Goal: Transaction & Acquisition: Book appointment/travel/reservation

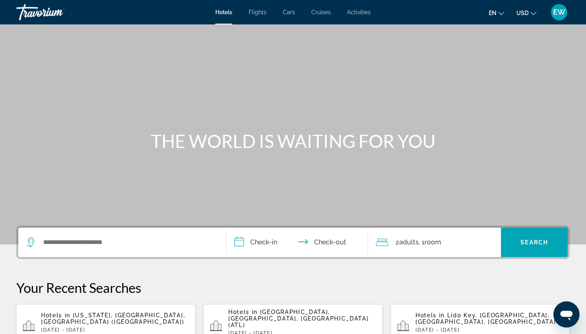
click at [128, 249] on div "Search widget" at bounding box center [121, 241] width 191 height 29
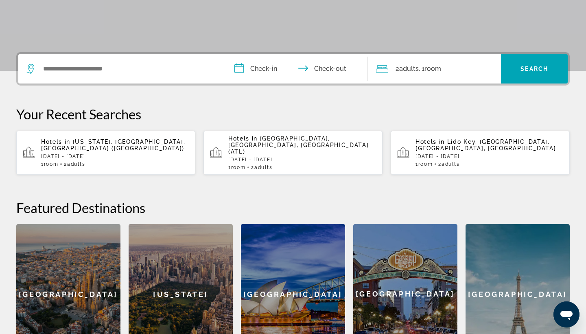
scroll to position [199, 0]
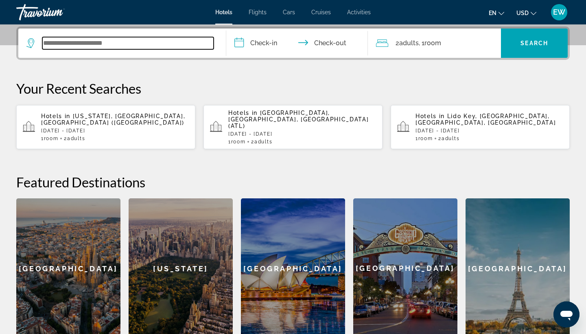
click at [81, 43] on input "Search widget" at bounding box center [127, 43] width 171 height 12
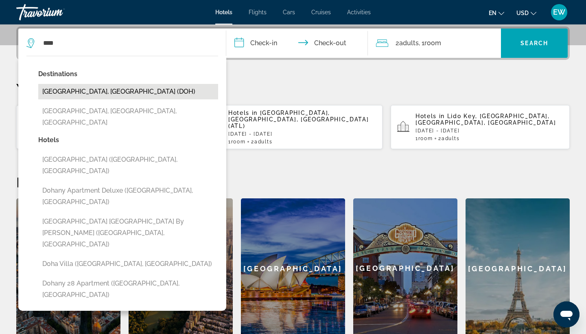
click at [66, 91] on button "[GEOGRAPHIC_DATA], [GEOGRAPHIC_DATA] (DOH)" at bounding box center [128, 91] width 180 height 15
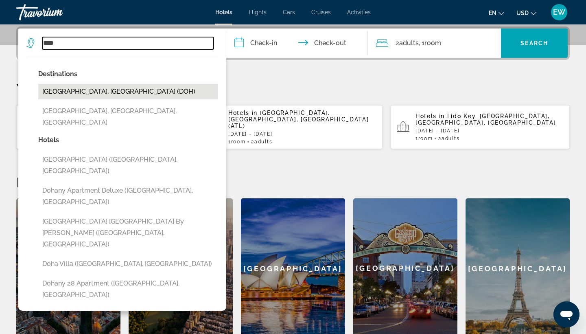
type input "**********"
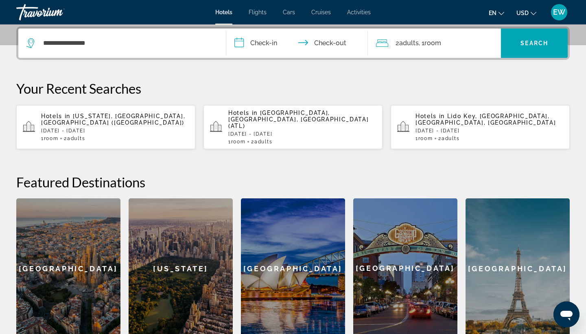
click at [256, 42] on input "**********" at bounding box center [298, 44] width 145 height 32
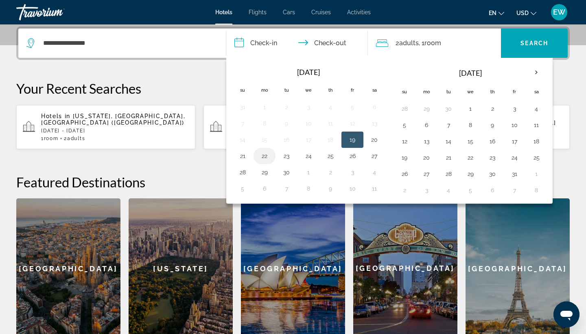
click at [261, 154] on button "22" at bounding box center [264, 155] width 13 height 11
click at [285, 157] on button "23" at bounding box center [286, 155] width 13 height 11
type input "**********"
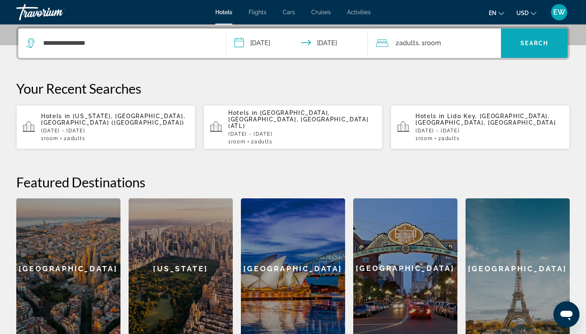
click at [519, 48] on span "Search widget" at bounding box center [534, 43] width 67 height 20
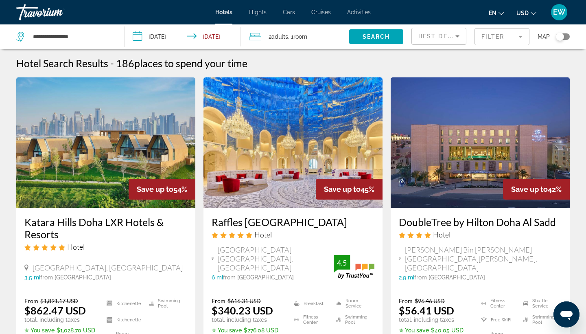
click at [518, 37] on mat-form-field "Filter" at bounding box center [501, 36] width 55 height 17
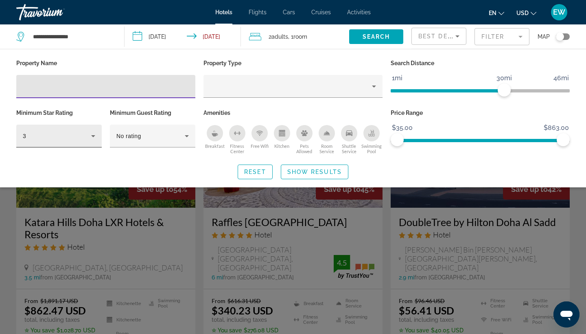
click at [94, 136] on icon "Hotel Filters" at bounding box center [93, 136] width 10 height 10
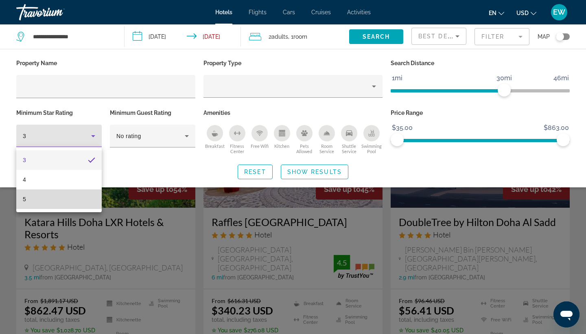
click at [58, 202] on mat-option "5" at bounding box center [58, 199] width 85 height 20
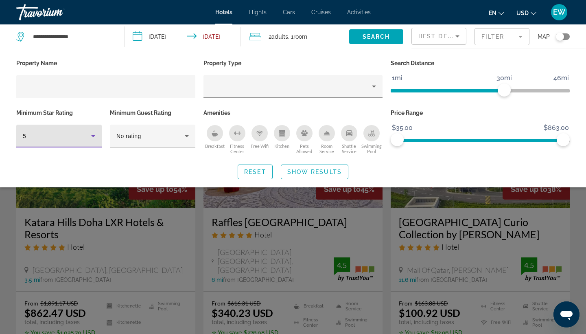
click at [349, 135] on icon "Shuttle Service" at bounding box center [349, 133] width 7 height 7
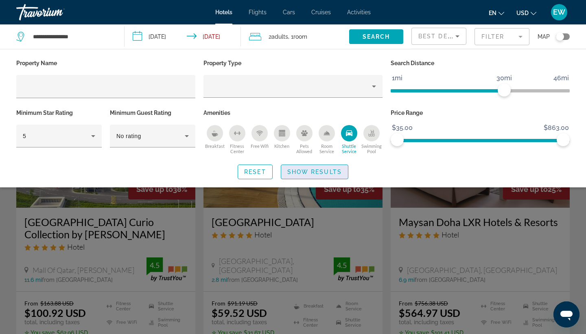
click at [318, 173] on span "Show Results" at bounding box center [314, 171] width 55 height 7
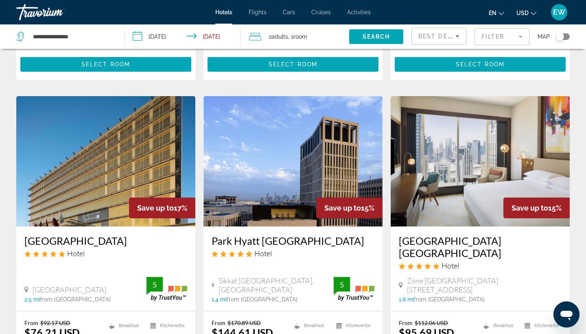
scroll to position [632, 0]
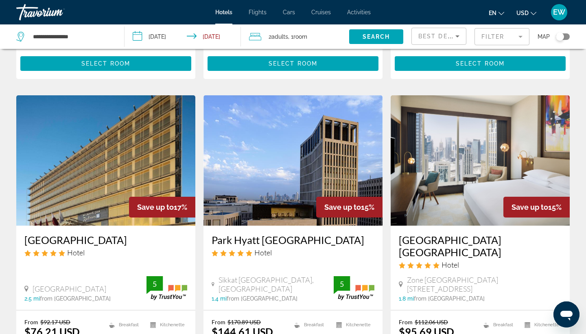
click at [474, 164] on img "Main content" at bounding box center [480, 160] width 179 height 130
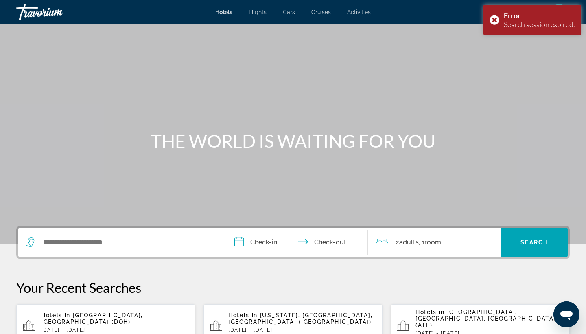
click at [197, 235] on div "Search widget" at bounding box center [121, 241] width 191 height 29
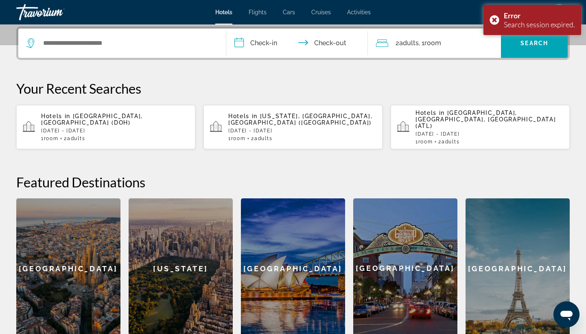
click at [98, 128] on p "[DATE] - [DATE]" at bounding box center [115, 131] width 148 height 6
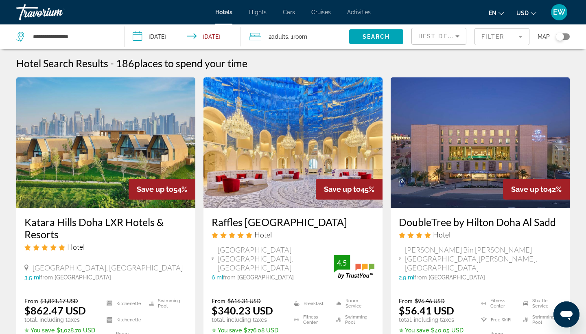
click at [510, 39] on mat-form-field "Filter" at bounding box center [501, 36] width 55 height 17
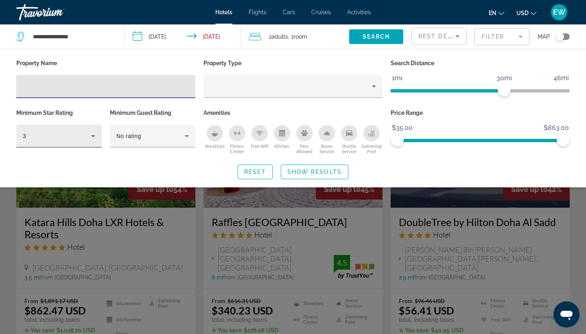
click at [98, 135] on div "3" at bounding box center [58, 135] width 85 height 23
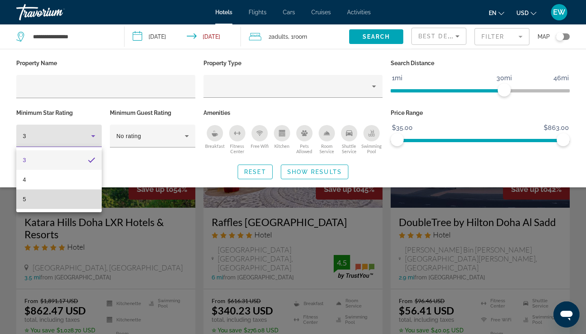
click at [57, 202] on mat-option "5" at bounding box center [58, 199] width 85 height 20
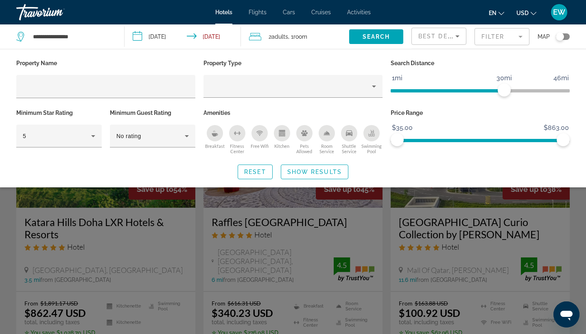
click at [348, 135] on icon "Shuttle Service" at bounding box center [349, 133] width 7 height 6
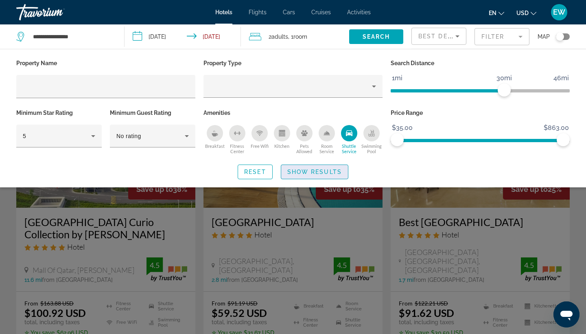
click at [304, 176] on span "Search widget" at bounding box center [314, 172] width 67 height 20
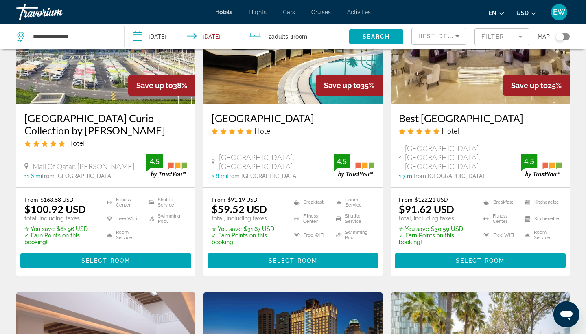
scroll to position [101, 0]
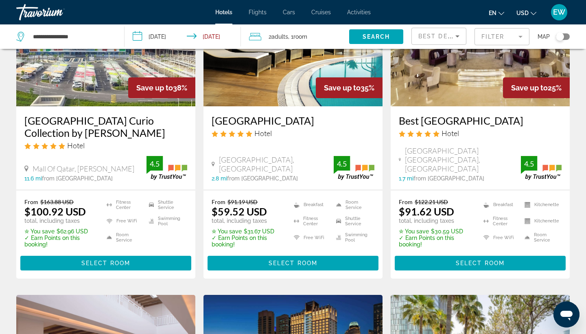
click at [279, 97] on img "Main content" at bounding box center [292, 41] width 179 height 130
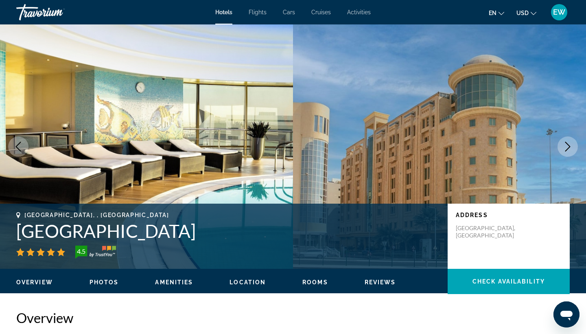
click at [22, 146] on icon "Previous image" at bounding box center [18, 147] width 10 height 10
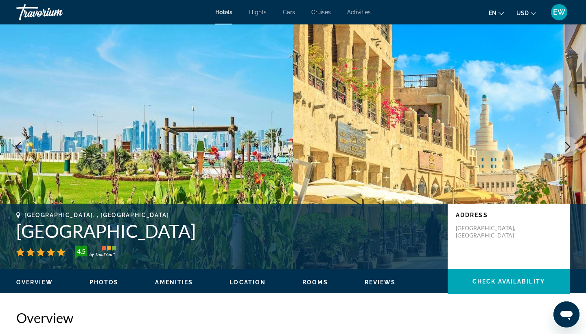
click at [19, 145] on icon "Previous image" at bounding box center [18, 147] width 10 height 10
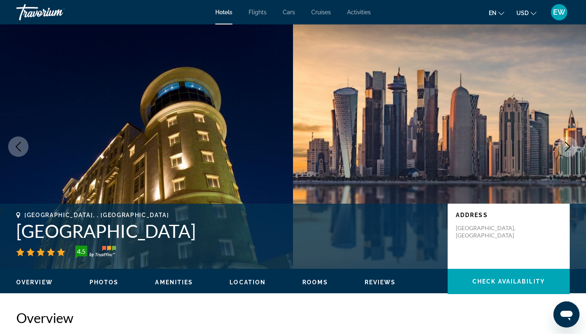
click at [119, 116] on img "Main content" at bounding box center [146, 146] width 293 height 244
click at [128, 107] on img "Main content" at bounding box center [146, 146] width 293 height 244
click at [20, 144] on icon "Previous image" at bounding box center [18, 147] width 10 height 10
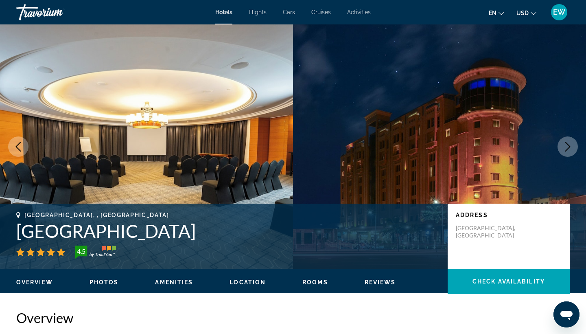
click at [565, 141] on button "Next image" at bounding box center [567, 146] width 20 height 20
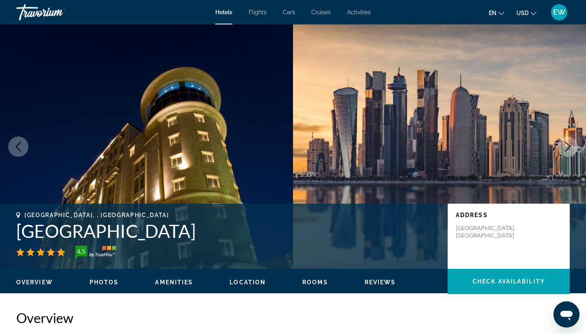
click at [565, 141] on button "Next image" at bounding box center [567, 146] width 20 height 20
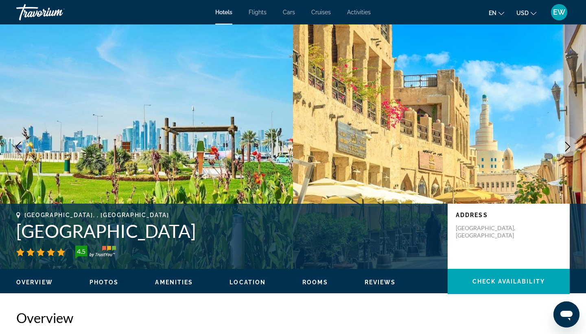
click at [565, 141] on button "Next image" at bounding box center [567, 146] width 20 height 20
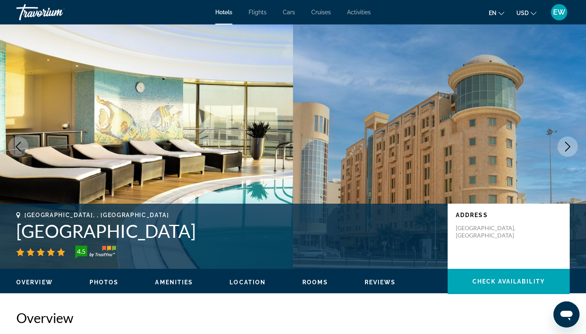
click at [567, 146] on icon "Next image" at bounding box center [568, 147] width 10 height 10
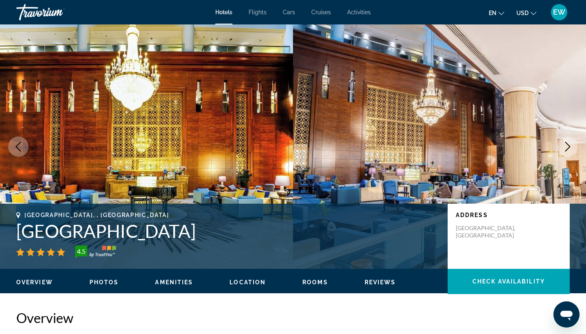
click at [567, 146] on icon "Next image" at bounding box center [568, 147] width 10 height 10
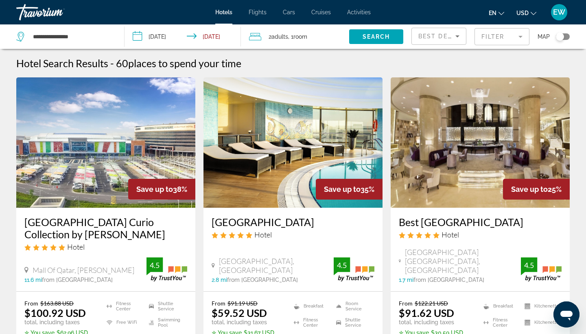
click at [561, 35] on div "Toggle map" at bounding box center [560, 37] width 8 height 8
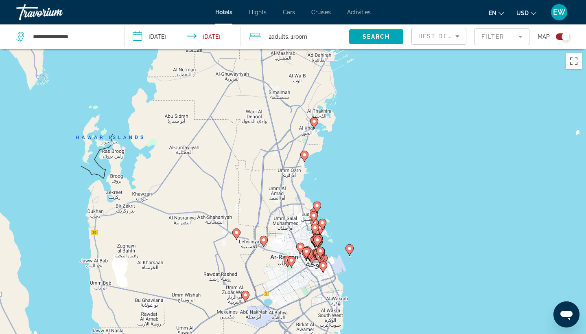
scroll to position [-11, 0]
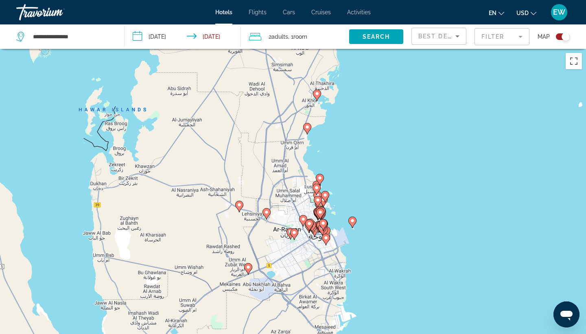
drag, startPoint x: 374, startPoint y: 170, endPoint x: 377, endPoint y: 141, distance: 28.6
click at [377, 141] on div "To activate drag with keyboard, press Alt + Enter. Once in keyboard drag state,…" at bounding box center [293, 216] width 586 height 334
click at [564, 41] on div "Toggle map" at bounding box center [565, 37] width 8 height 8
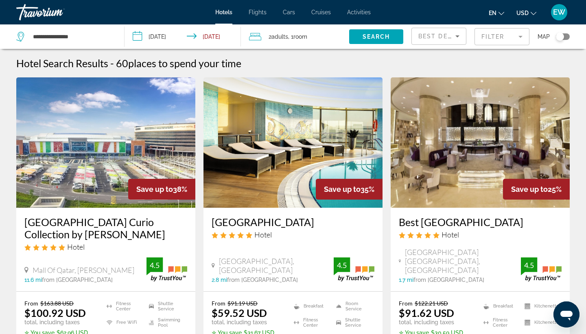
scroll to position [0, 0]
click at [522, 37] on mat-form-field "Filter" at bounding box center [501, 36] width 55 height 17
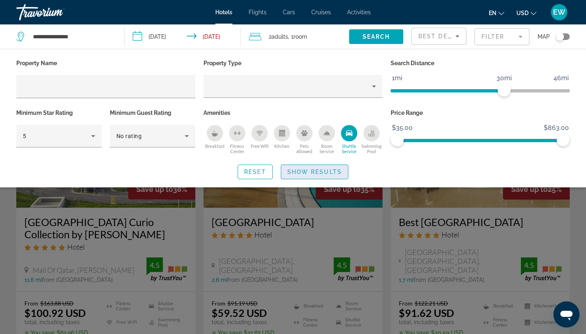
click at [297, 170] on span "Show Results" at bounding box center [314, 171] width 55 height 7
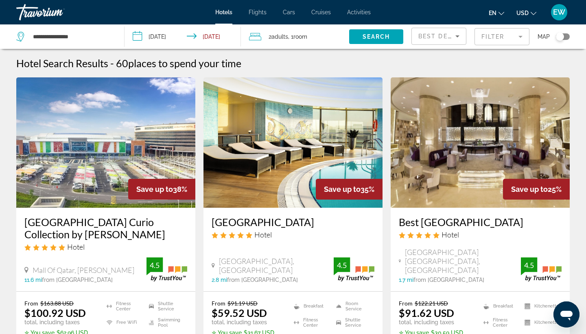
click at [561, 36] on div "Toggle map" at bounding box center [560, 37] width 8 height 8
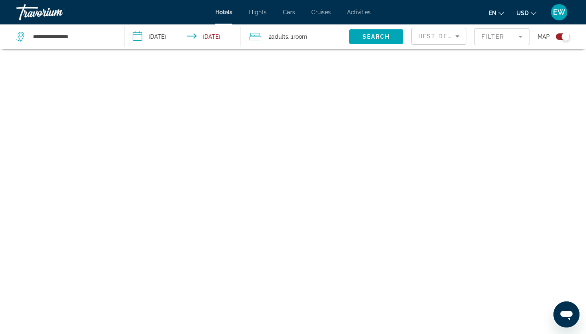
scroll to position [49, 0]
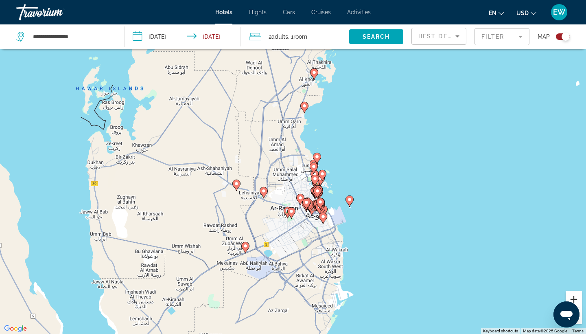
click at [573, 295] on button "Zoom in" at bounding box center [574, 299] width 16 height 16
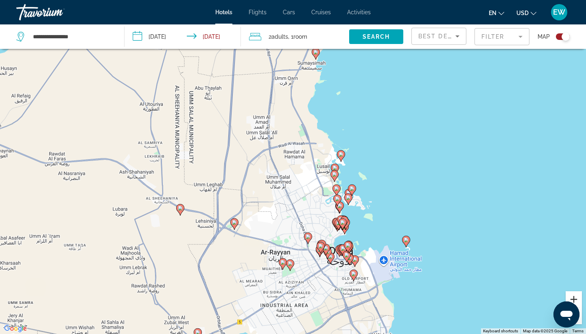
click at [573, 294] on button "Zoom in" at bounding box center [574, 299] width 16 height 16
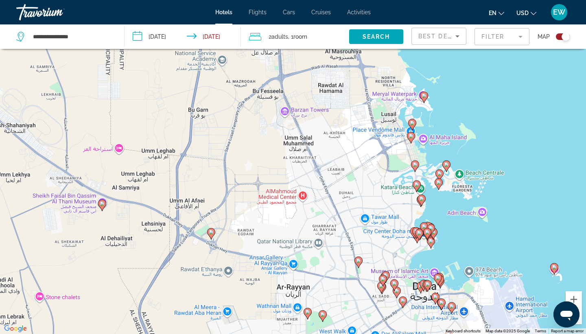
drag, startPoint x: 478, startPoint y: 214, endPoint x: 513, endPoint y: 159, distance: 65.2
click at [513, 159] on div "To activate drag with keyboard, press Alt + Enter. Once in keyboard drag state,…" at bounding box center [293, 167] width 586 height 334
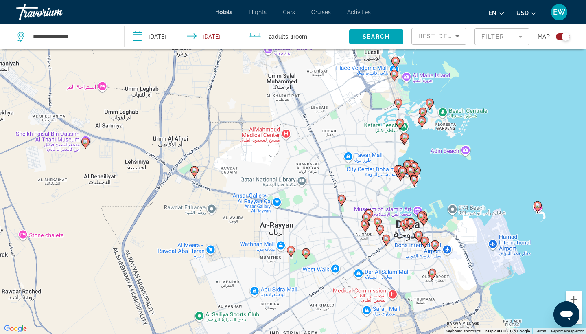
drag, startPoint x: 475, startPoint y: 242, endPoint x: 458, endPoint y: 180, distance: 64.8
click at [458, 180] on div "To activate drag with keyboard, press Alt + Enter. Once in keyboard drag state,…" at bounding box center [293, 167] width 586 height 334
click at [572, 294] on button "Zoom in" at bounding box center [574, 299] width 16 height 16
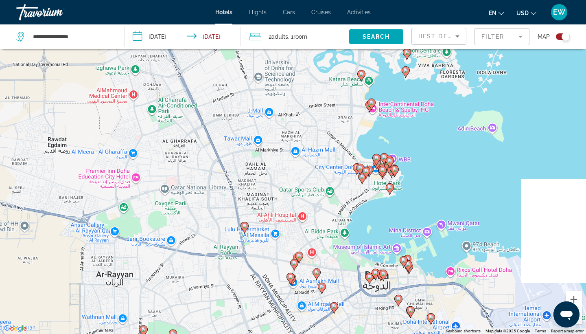
drag, startPoint x: 550, startPoint y: 228, endPoint x: 404, endPoint y: 216, distance: 146.9
click at [404, 216] on div "To activate drag with keyboard, press Alt + Enter. Once in keyboard drag state,…" at bounding box center [293, 167] width 586 height 334
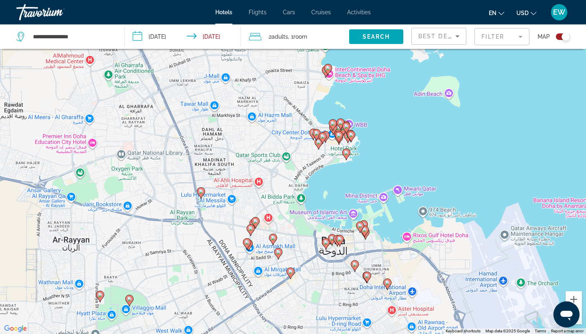
drag, startPoint x: 388, startPoint y: 216, endPoint x: 344, endPoint y: 181, distance: 56.2
click at [344, 181] on div "To activate drag with keyboard, press Alt + Enter. Once in keyboard drag state,…" at bounding box center [293, 167] width 586 height 334
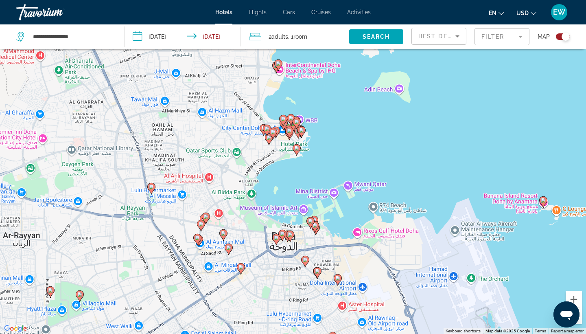
drag, startPoint x: 450, startPoint y: 169, endPoint x: 400, endPoint y: 164, distance: 50.6
click at [400, 164] on div "To activate drag with keyboard, press Alt + Enter. Once in keyboard drag state,…" at bounding box center [293, 167] width 586 height 334
click at [574, 297] on button "Zoom in" at bounding box center [574, 299] width 16 height 16
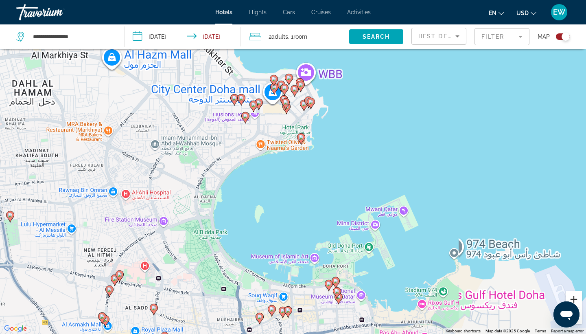
click at [573, 297] on button "Zoom in" at bounding box center [574, 299] width 16 height 16
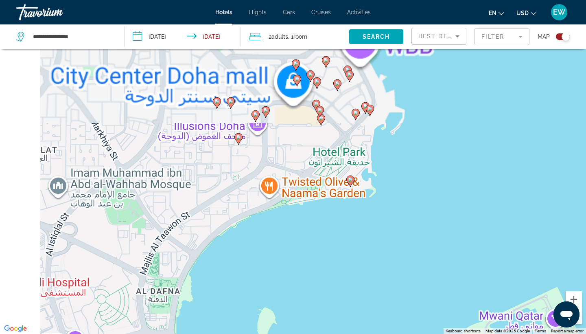
drag, startPoint x: 336, startPoint y: 190, endPoint x: 381, endPoint y: 259, distance: 82.2
click at [380, 259] on div "To activate drag with keyboard, press Alt + Enter. Once in keyboard drag state,…" at bounding box center [293, 167] width 586 height 334
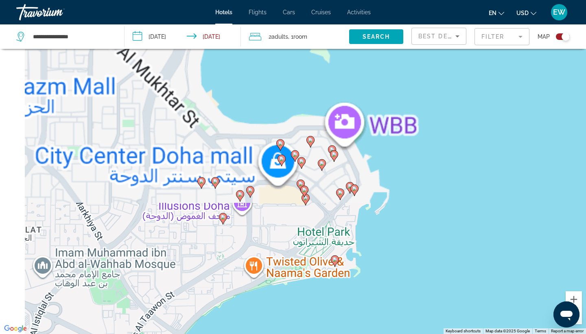
drag, startPoint x: 448, startPoint y: 190, endPoint x: 430, endPoint y: 268, distance: 80.1
click at [430, 268] on div "To activate drag with keyboard, press Alt + Enter. Once in keyboard drag state,…" at bounding box center [293, 167] width 586 height 334
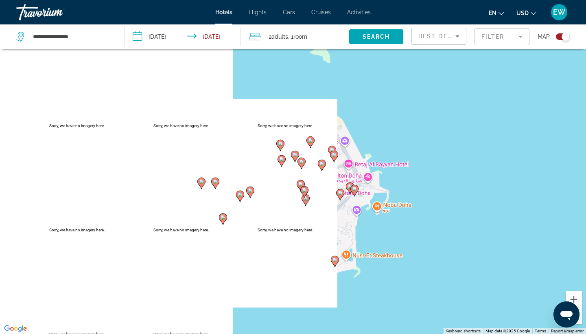
click at [483, 249] on div "To activate drag with keyboard, press Alt + Enter. Once in keyboard drag state,…" at bounding box center [293, 167] width 586 height 334
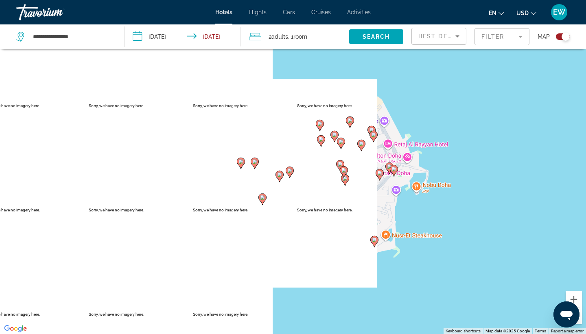
drag, startPoint x: 533, startPoint y: 278, endPoint x: 574, endPoint y: 258, distance: 45.7
click at [574, 258] on div "To activate drag with keyboard, press Alt + Enter. Once in keyboard drag state,…" at bounding box center [293, 167] width 586 height 334
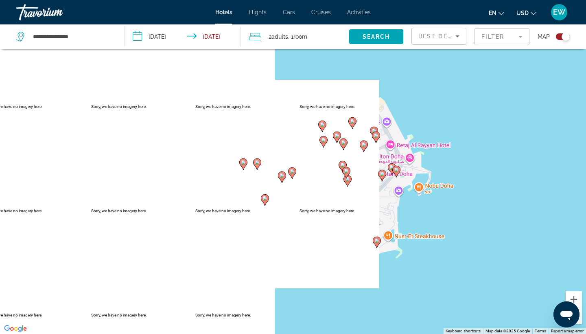
click at [462, 287] on div "To activate drag with keyboard, press Alt + Enter. Once in keyboard drag state,…" at bounding box center [293, 167] width 586 height 334
click at [402, 81] on div "To activate drag with keyboard, press Alt + Enter. Once in keyboard drag state,…" at bounding box center [293, 167] width 586 height 334
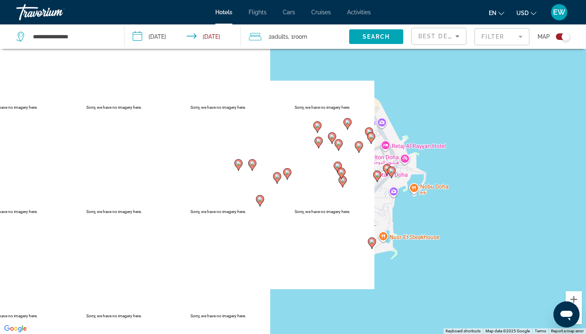
drag, startPoint x: 584, startPoint y: 240, endPoint x: 579, endPoint y: 242, distance: 5.3
click at [579, 242] on div "To activate drag with keyboard, press Alt + Enter. Once in keyboard drag state,…" at bounding box center [293, 167] width 586 height 334
click at [572, 299] on button "Zoom in" at bounding box center [574, 299] width 16 height 16
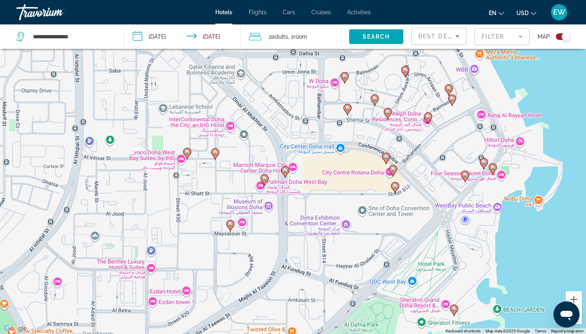
drag, startPoint x: 546, startPoint y: 273, endPoint x: 549, endPoint y: 257, distance: 16.1
click at [549, 257] on div "To activate drag with keyboard, press Alt + Enter. Once in keyboard drag state,…" at bounding box center [293, 167] width 586 height 334
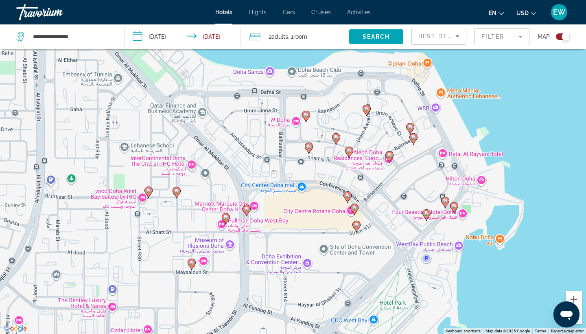
drag, startPoint x: 531, startPoint y: 265, endPoint x: 492, endPoint y: 302, distance: 53.8
click at [492, 302] on div "To activate drag with keyboard, press Alt + Enter. Once in keyboard drag state,…" at bounding box center [293, 167] width 586 height 334
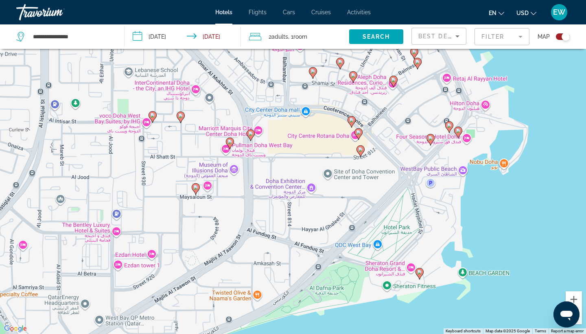
drag, startPoint x: 541, startPoint y: 201, endPoint x: 545, endPoint y: 125, distance: 76.6
click at [545, 125] on div "To activate drag with keyboard, press Alt + Enter. Once in keyboard drag state,…" at bounding box center [293, 167] width 586 height 334
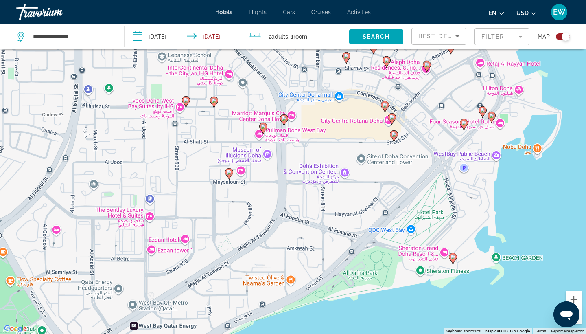
drag, startPoint x: 504, startPoint y: 240, endPoint x: 538, endPoint y: 224, distance: 36.9
click at [538, 224] on div "To activate drag with keyboard, press Alt + Enter. Once in keyboard drag state,…" at bounding box center [293, 167] width 586 height 334
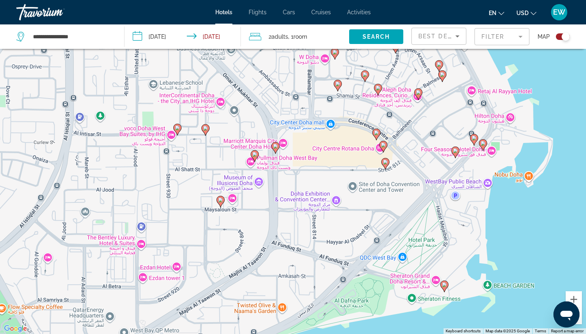
drag, startPoint x: 533, startPoint y: 224, endPoint x: 524, endPoint y: 252, distance: 29.9
click at [524, 252] on div "To activate drag with keyboard, press Alt + Enter. Once in keyboard drag state,…" at bounding box center [293, 167] width 586 height 334
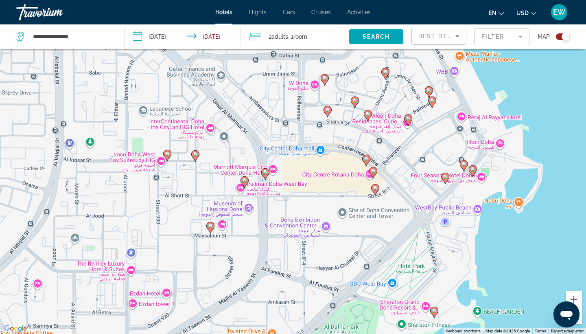
drag, startPoint x: 323, startPoint y: 172, endPoint x: 313, endPoint y: 198, distance: 28.1
click at [313, 198] on div "To activate drag with keyboard, press Alt + Enter. Once in keyboard drag state,…" at bounding box center [293, 167] width 586 height 334
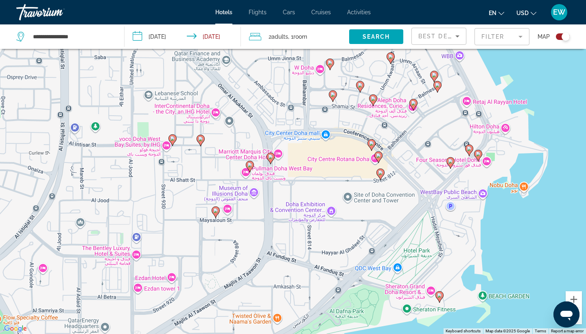
drag, startPoint x: 320, startPoint y: 270, endPoint x: 325, endPoint y: 254, distance: 16.7
click at [325, 254] on div "To activate drag with keyboard, press Alt + Enter. Once in keyboard drag state,…" at bounding box center [293, 167] width 586 height 334
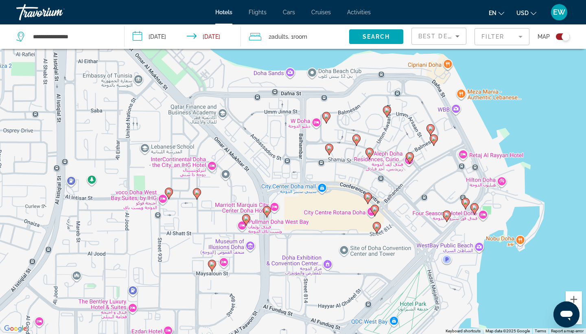
drag, startPoint x: 278, startPoint y: 85, endPoint x: 274, endPoint y: 139, distance: 54.2
click at [274, 139] on div "To activate drag with keyboard, press Alt + Enter. Once in keyboard drag state,…" at bounding box center [293, 167] width 586 height 334
click at [302, 120] on div "To activate drag with keyboard, press Alt + Enter. Once in keyboard drag state,…" at bounding box center [293, 167] width 586 height 334
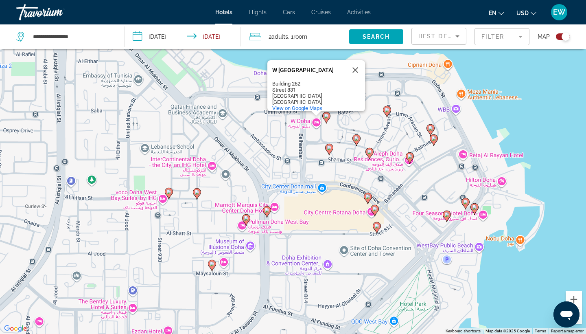
click at [315, 122] on div "To activate drag with keyboard, press Alt + Enter. Once in keyboard drag state,…" at bounding box center [293, 167] width 586 height 334
click at [315, 123] on div "To activate drag with keyboard, press Alt + Enter. Once in keyboard drag state,…" at bounding box center [293, 167] width 586 height 334
click at [354, 64] on button "Close" at bounding box center [355, 70] width 20 height 20
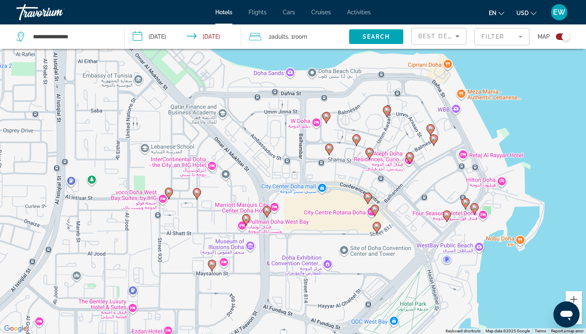
click at [251, 205] on div "To activate drag with keyboard, press Alt + Enter. Once in keyboard drag state,…" at bounding box center [293, 167] width 586 height 334
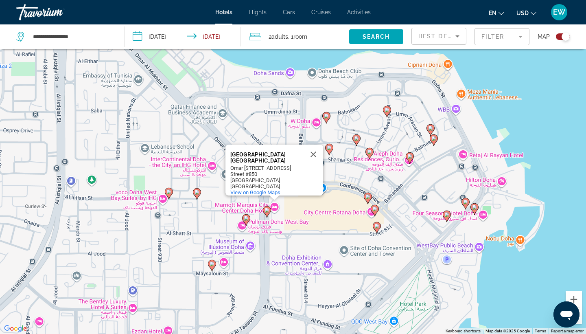
click at [273, 205] on div "To activate drag with keyboard, press Alt + Enter. Once in keyboard drag state,…" at bounding box center [293, 167] width 586 height 334
click at [311, 144] on button "Close" at bounding box center [314, 154] width 20 height 20
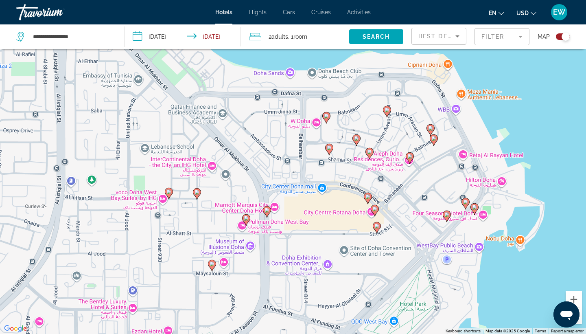
click at [196, 162] on div "To activate drag with keyboard, press Alt + Enter. Once in keyboard drag state,…" at bounding box center [293, 167] width 586 height 334
click at [132, 194] on div "To activate drag with keyboard, press Alt + Enter. Once in keyboard drag state,…" at bounding box center [293, 167] width 586 height 334
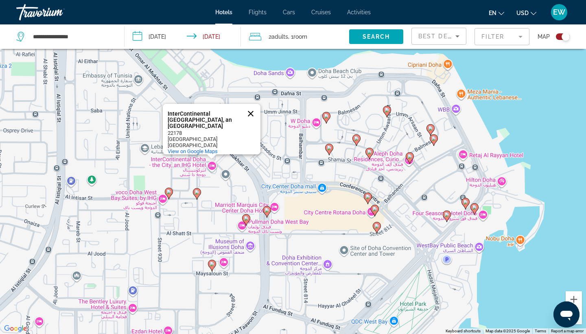
click at [250, 114] on button "Close" at bounding box center [251, 114] width 20 height 20
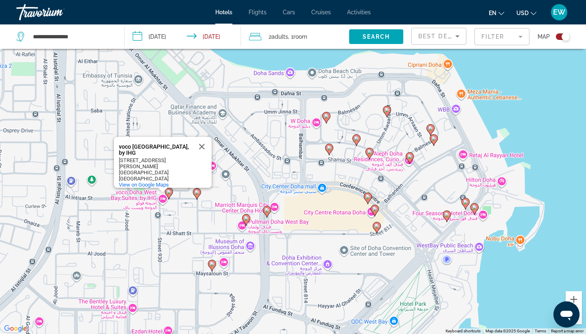
click at [445, 211] on icon "Main content" at bounding box center [447, 215] width 8 height 11
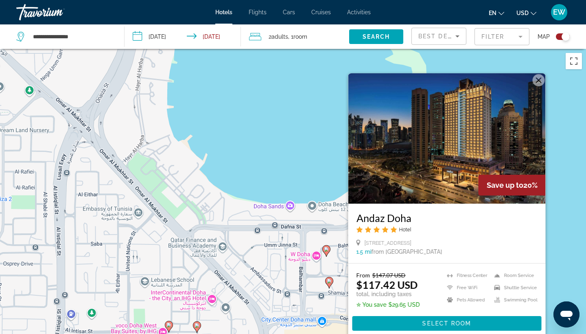
click at [538, 81] on button "Close" at bounding box center [539, 80] width 12 height 12
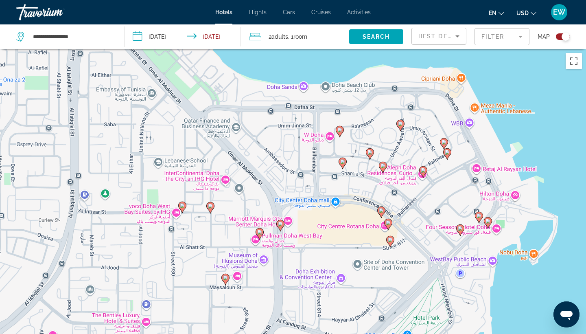
drag, startPoint x: 527, startPoint y: 250, endPoint x: 541, endPoint y: 130, distance: 120.8
click at [541, 130] on div "To activate drag with keyboard, press Alt + Enter. Once in keyboard drag state,…" at bounding box center [293, 216] width 586 height 334
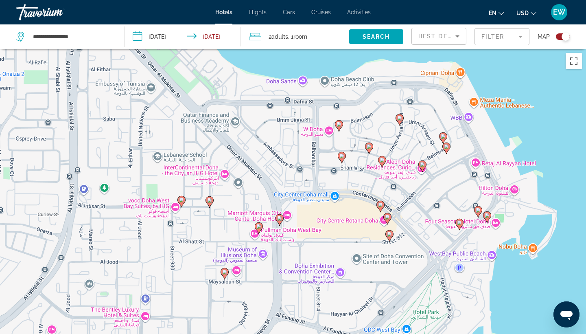
drag, startPoint x: 548, startPoint y: 169, endPoint x: 547, endPoint y: 162, distance: 7.4
click at [547, 162] on div "To activate drag with keyboard, press Alt + Enter. Once in keyboard drag state,…" at bounding box center [293, 216] width 586 height 334
click at [478, 208] on image "Main content" at bounding box center [478, 209] width 5 height 5
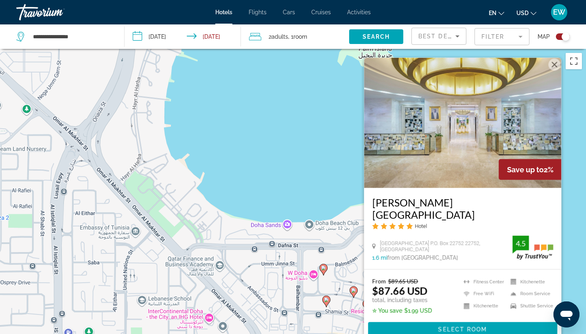
click at [552, 71] on button "Close" at bounding box center [554, 65] width 12 height 12
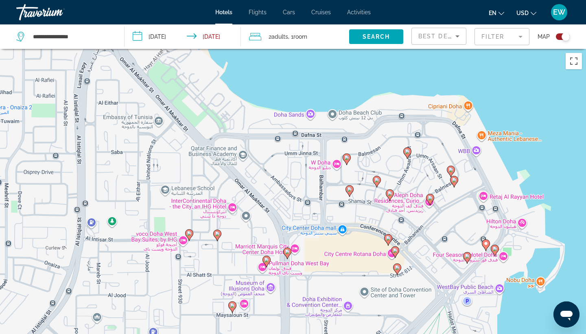
drag, startPoint x: 509, startPoint y: 199, endPoint x: 532, endPoint y: 87, distance: 113.9
click at [532, 87] on div "To activate drag with keyboard, press Alt + Enter. Once in keyboard drag state,…" at bounding box center [293, 216] width 586 height 334
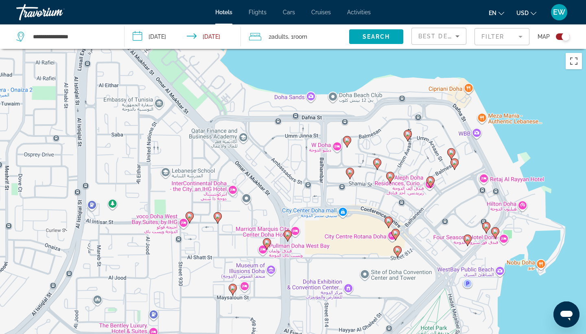
drag, startPoint x: 527, startPoint y: 168, endPoint x: 527, endPoint y: 150, distance: 18.3
click at [527, 150] on div "To activate drag with keyboard, press Alt + Enter. Once in keyboard drag state,…" at bounding box center [293, 216] width 586 height 334
click at [467, 236] on image "Main content" at bounding box center [467, 238] width 5 height 5
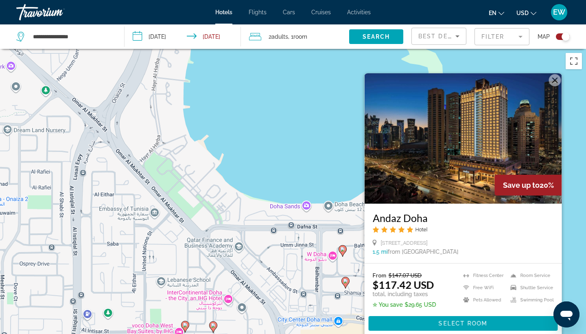
click at [467, 159] on img "Main content" at bounding box center [463, 138] width 197 height 130
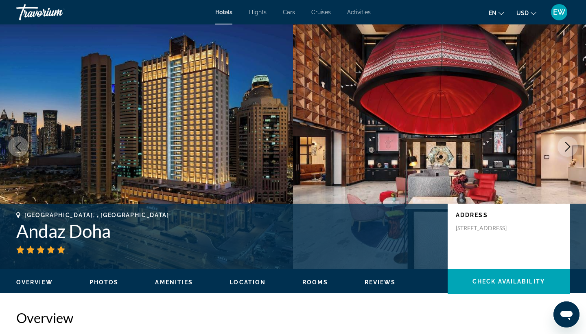
click at [567, 146] on icon "Next image" at bounding box center [568, 147] width 10 height 10
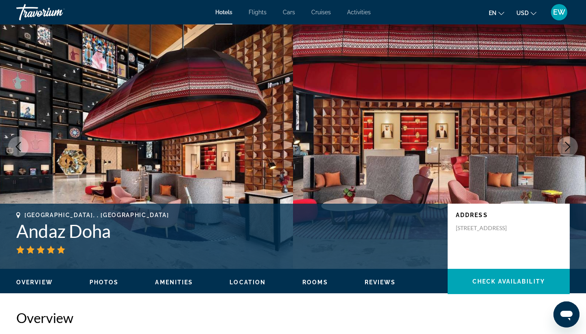
click at [567, 146] on icon "Next image" at bounding box center [568, 147] width 10 height 10
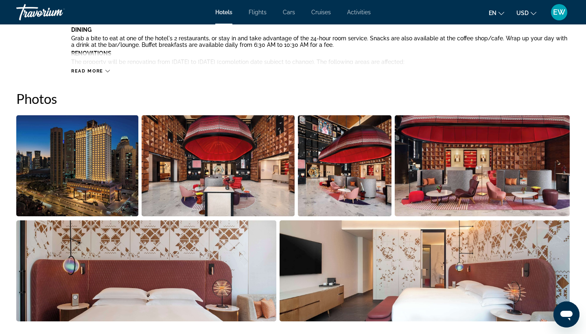
scroll to position [355, 0]
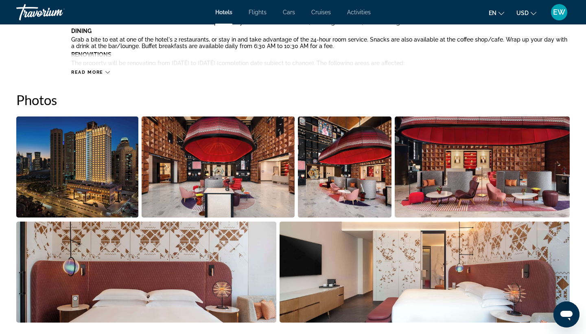
click at [244, 176] on img "Open full-screen image slider" at bounding box center [218, 166] width 153 height 101
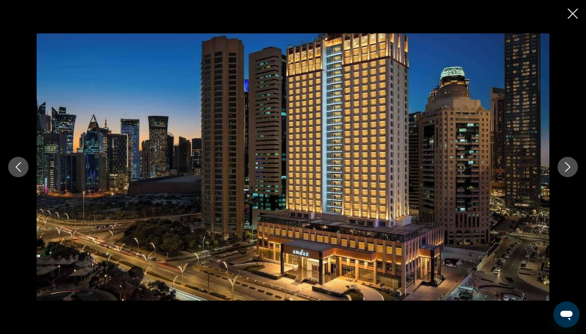
click at [566, 168] on icon "Next image" at bounding box center [568, 167] width 10 height 10
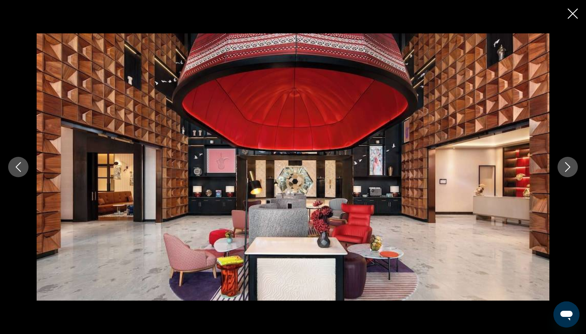
click at [566, 168] on icon "Next image" at bounding box center [568, 167] width 10 height 10
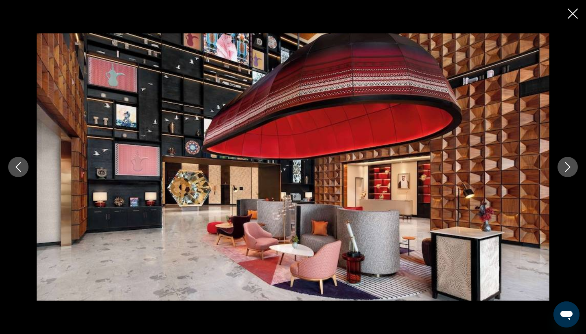
click at [566, 168] on icon "Next image" at bounding box center [568, 167] width 10 height 10
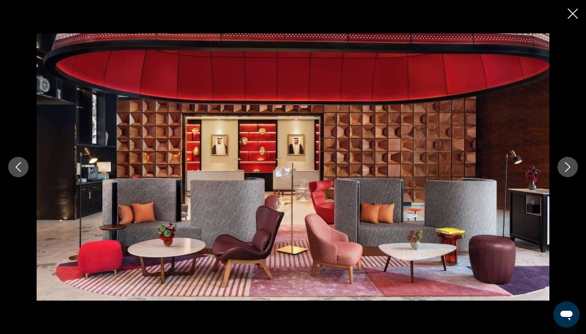
click at [566, 168] on icon "Next image" at bounding box center [568, 167] width 10 height 10
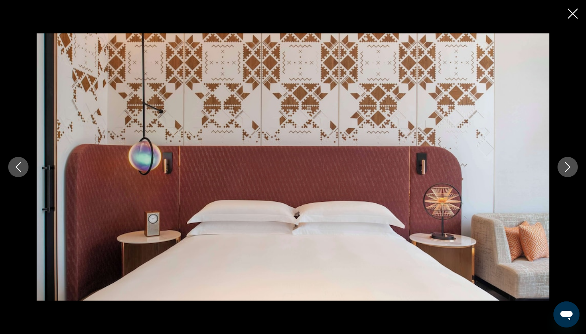
click at [566, 168] on icon "Next image" at bounding box center [568, 167] width 10 height 10
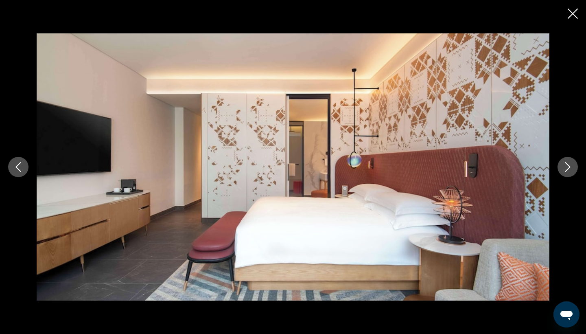
click at [566, 168] on icon "Next image" at bounding box center [568, 167] width 10 height 10
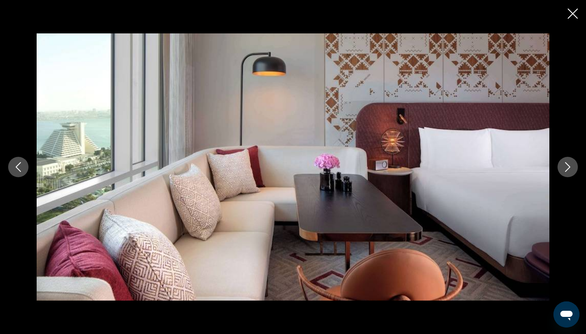
click at [566, 168] on icon "Next image" at bounding box center [568, 167] width 10 height 10
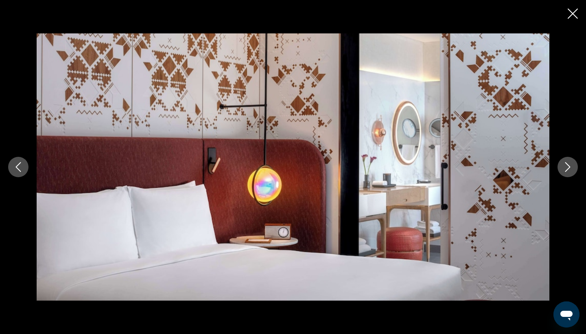
click at [566, 168] on icon "Next image" at bounding box center [568, 167] width 10 height 10
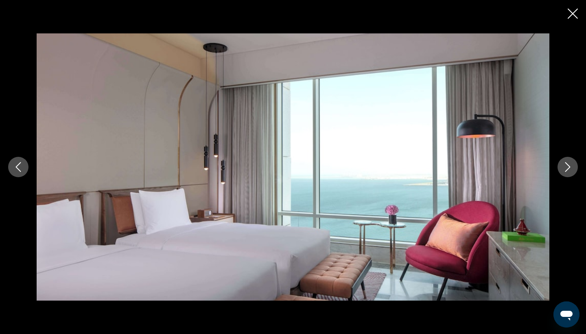
click at [566, 168] on icon "Next image" at bounding box center [568, 167] width 10 height 10
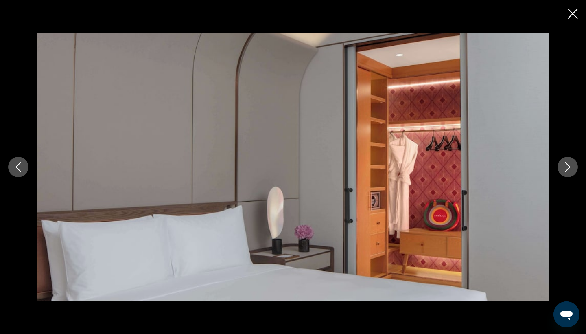
click at [566, 168] on icon "Next image" at bounding box center [568, 167] width 10 height 10
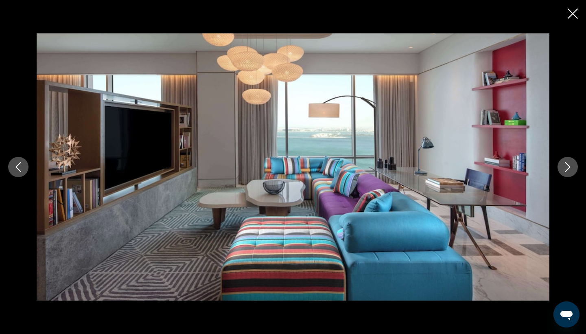
click at [566, 168] on icon "Next image" at bounding box center [568, 167] width 10 height 10
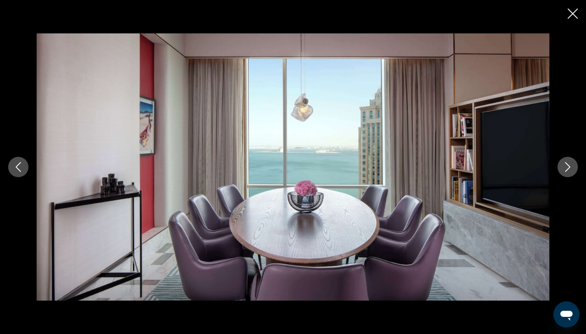
click at [566, 168] on icon "Next image" at bounding box center [568, 167] width 10 height 10
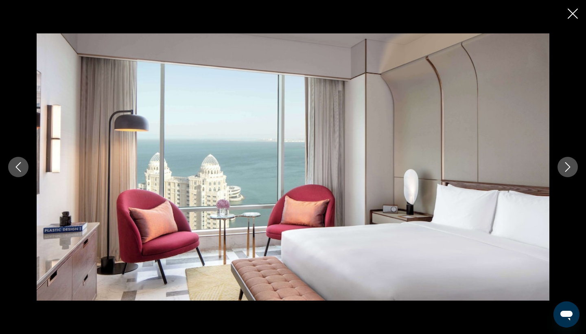
click at [566, 168] on icon "Next image" at bounding box center [568, 167] width 10 height 10
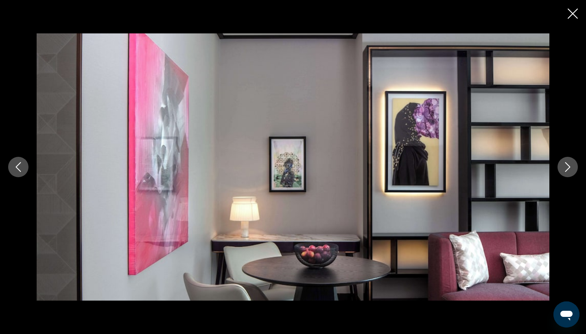
click at [566, 168] on icon "Next image" at bounding box center [568, 167] width 10 height 10
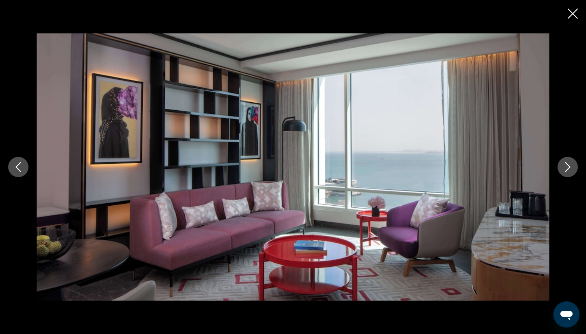
click at [565, 168] on icon "Next image" at bounding box center [568, 167] width 10 height 10
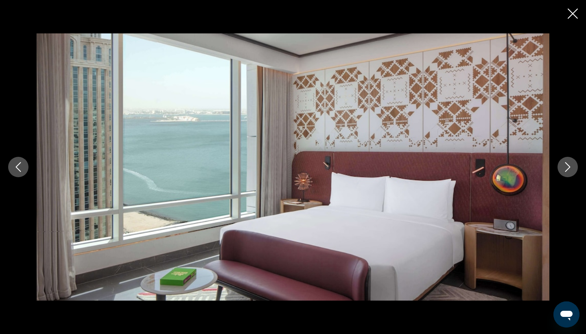
click at [566, 169] on icon "Next image" at bounding box center [568, 167] width 10 height 10
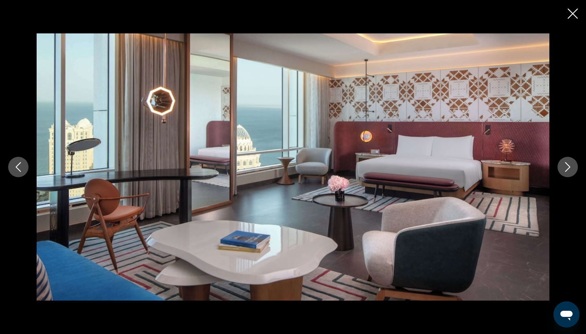
click at [566, 169] on icon "Next image" at bounding box center [568, 167] width 10 height 10
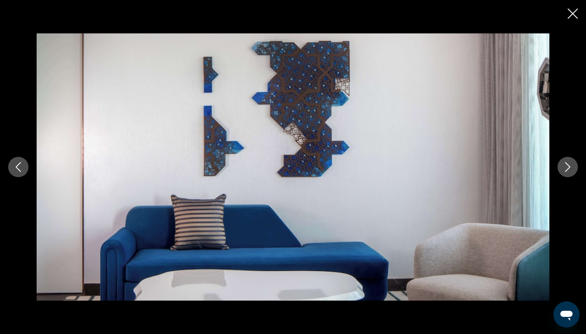
click at [566, 169] on icon "Next image" at bounding box center [568, 167] width 10 height 10
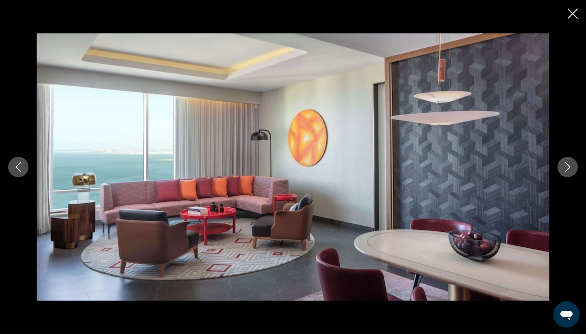
click at [572, 13] on icon "Close slideshow" at bounding box center [573, 14] width 10 height 10
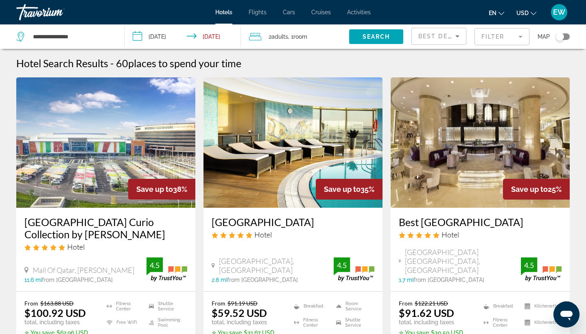
click at [559, 36] on div "Toggle map" at bounding box center [560, 37] width 8 height 8
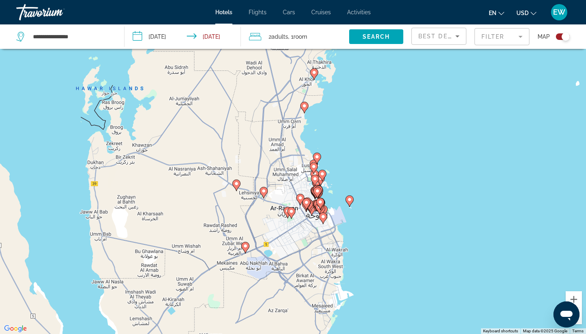
click at [521, 37] on mat-form-field "Filter" at bounding box center [501, 36] width 55 height 17
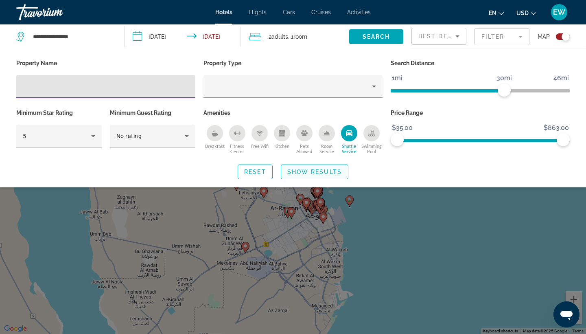
click at [306, 173] on span "Show Results" at bounding box center [314, 171] width 55 height 7
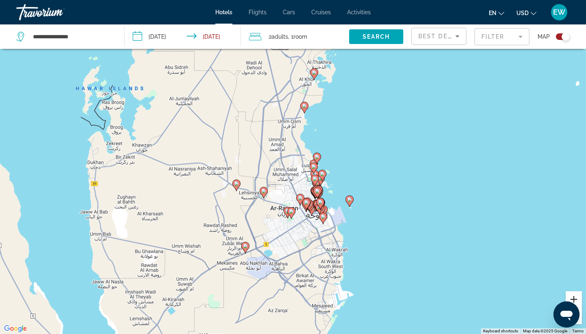
click at [577, 297] on button "Zoom in" at bounding box center [574, 299] width 16 height 16
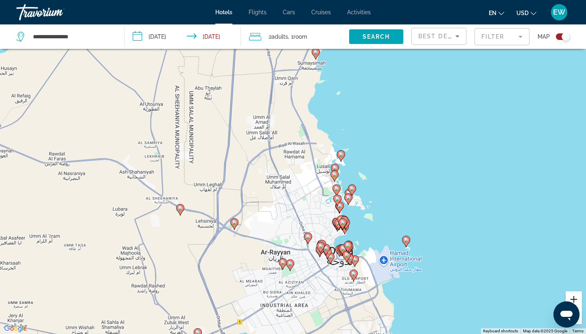
click at [577, 297] on button "Zoom in" at bounding box center [574, 299] width 16 height 16
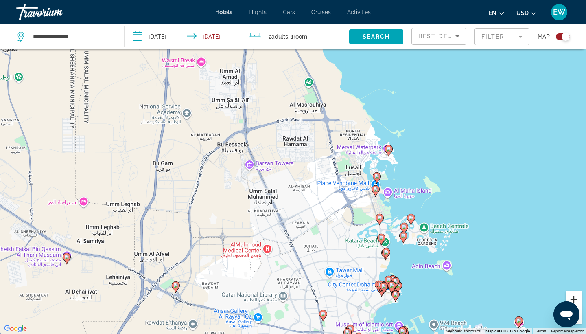
click at [577, 297] on button "Zoom in" at bounding box center [574, 299] width 16 height 16
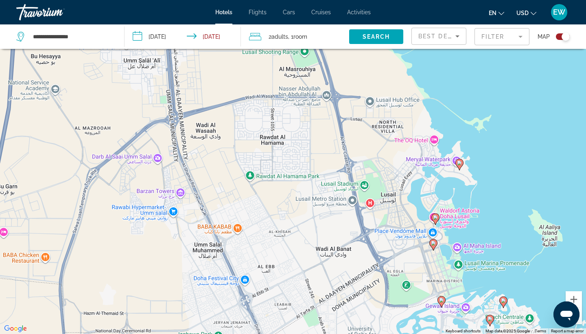
drag, startPoint x: 518, startPoint y: 185, endPoint x: 485, endPoint y: 221, distance: 48.7
click at [485, 221] on div "To activate drag with keyboard, press Alt + Enter. Once in keyboard drag state,…" at bounding box center [293, 167] width 586 height 334
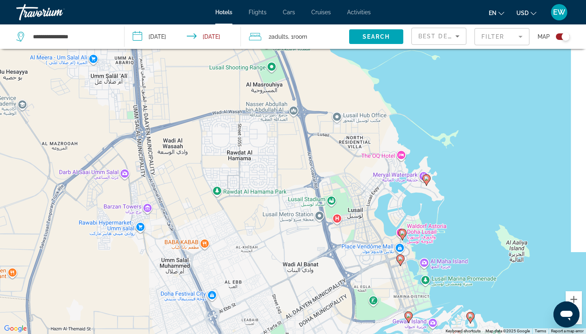
drag, startPoint x: 494, startPoint y: 166, endPoint x: 466, endPoint y: 166, distance: 27.7
click at [466, 166] on div "To activate drag with keyboard, press Alt + Enter. Once in keyboard drag state,…" at bounding box center [293, 167] width 586 height 334
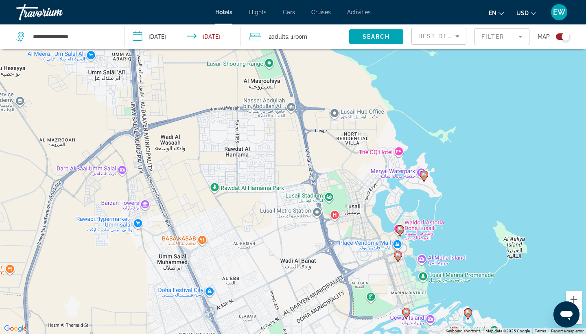
click at [416, 222] on div "To activate drag with keyboard, press Alt + Enter. Once in keyboard drag state,…" at bounding box center [293, 167] width 586 height 334
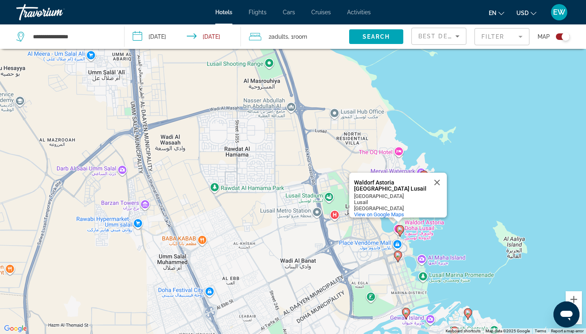
click at [416, 222] on div "To activate drag with keyboard, press Alt + Enter. Once in keyboard drag state,…" at bounding box center [293, 167] width 586 height 334
click at [399, 227] on image "Main content" at bounding box center [399, 229] width 5 height 5
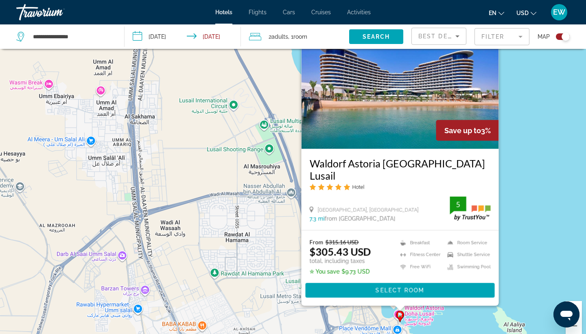
scroll to position [-1, 0]
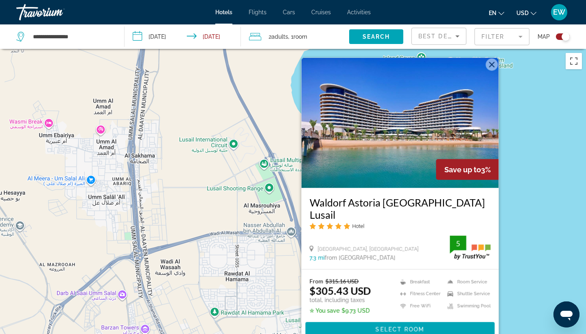
click at [435, 118] on img "Main content" at bounding box center [399, 123] width 197 height 130
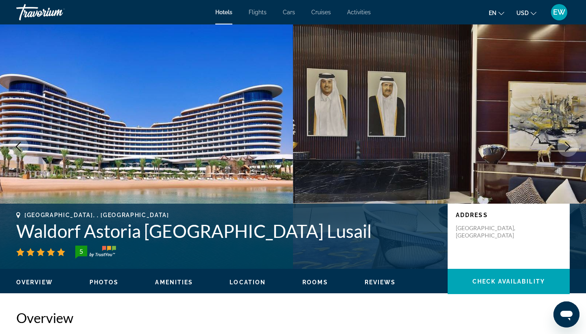
click at [568, 148] on icon "Next image" at bounding box center [568, 147] width 10 height 10
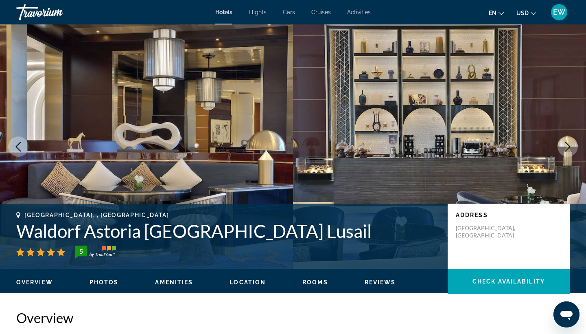
click at [566, 144] on icon "Next image" at bounding box center [568, 147] width 10 height 10
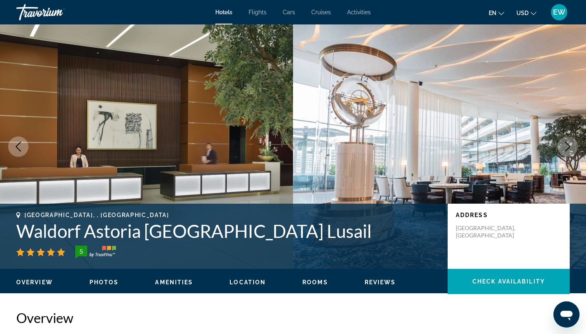
click at [566, 144] on icon "Next image" at bounding box center [568, 147] width 10 height 10
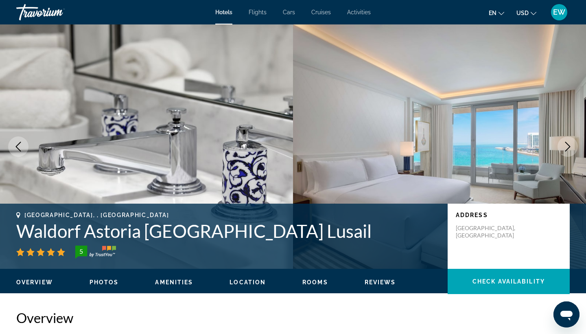
click at [18, 144] on icon "Previous image" at bounding box center [18, 147] width 5 height 10
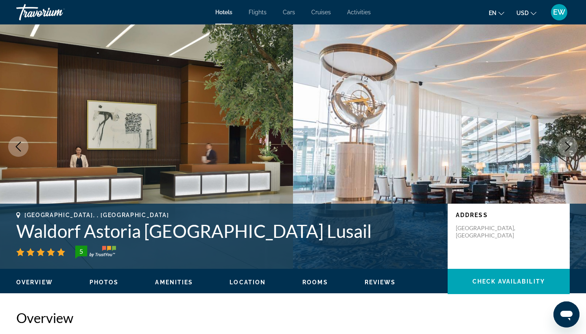
click at [569, 147] on icon "Next image" at bounding box center [567, 147] width 5 height 10
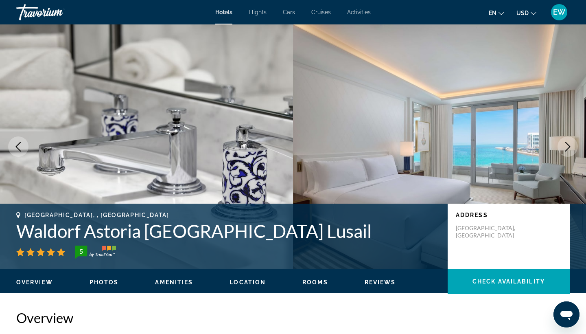
click at [569, 147] on icon "Next image" at bounding box center [567, 147] width 5 height 10
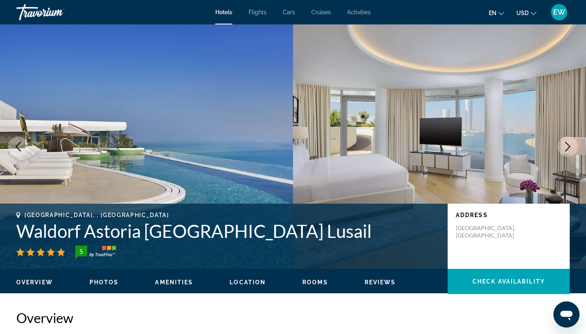
click at [569, 147] on icon "Next image" at bounding box center [567, 147] width 5 height 10
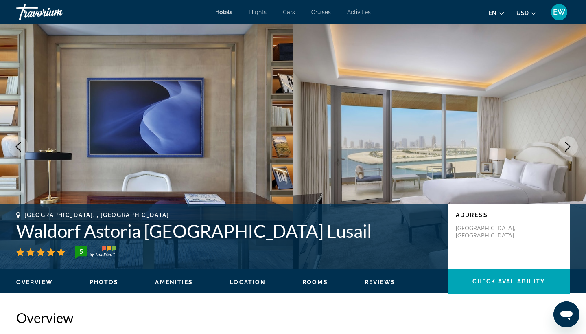
click at [569, 147] on icon "Next image" at bounding box center [567, 147] width 5 height 10
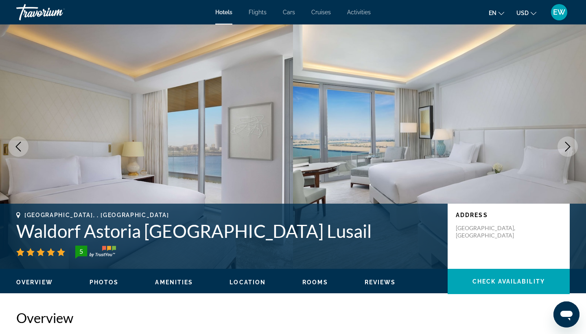
click at [569, 147] on icon "Next image" at bounding box center [567, 147] width 5 height 10
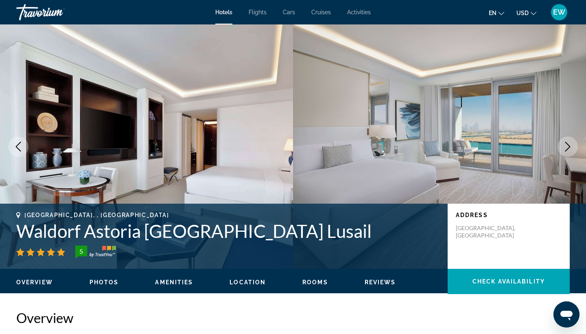
click at [569, 147] on icon "Next image" at bounding box center [567, 147] width 5 height 10
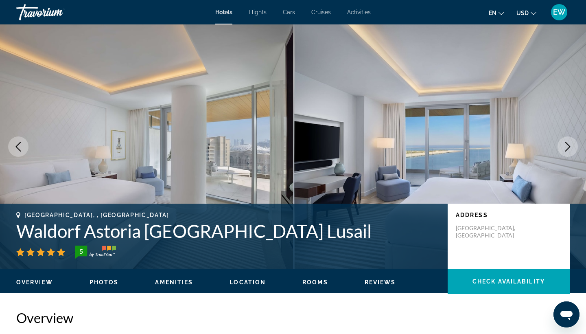
click at [569, 147] on icon "Next image" at bounding box center [567, 147] width 5 height 10
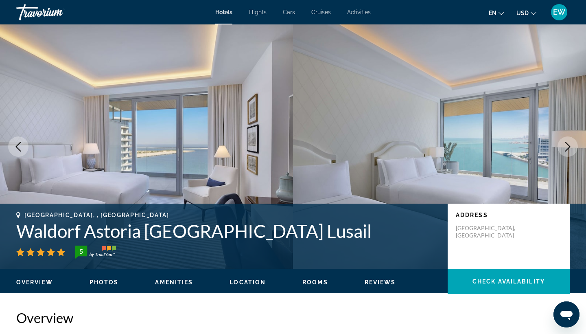
click at [569, 147] on icon "Next image" at bounding box center [567, 147] width 5 height 10
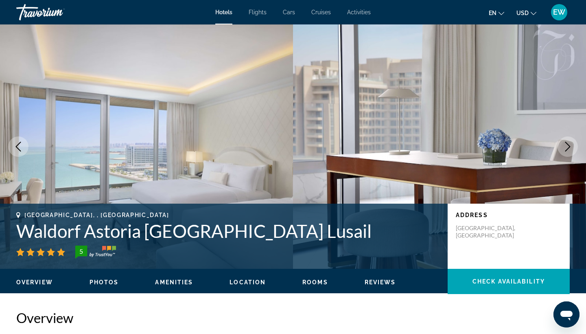
click at [569, 147] on icon "Next image" at bounding box center [567, 147] width 5 height 10
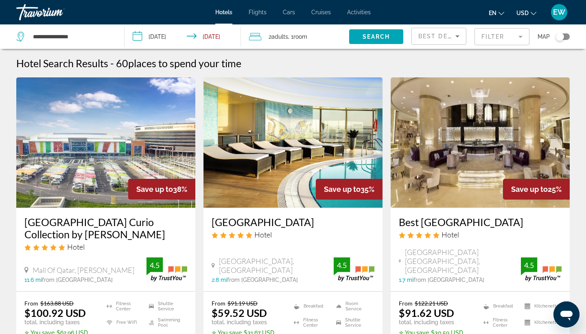
click at [561, 36] on div "Toggle map" at bounding box center [560, 37] width 8 height 8
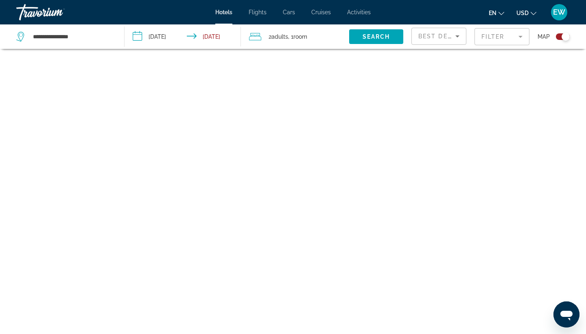
scroll to position [49, 0]
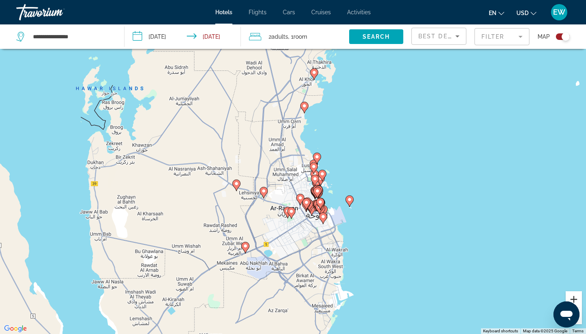
click at [576, 300] on button "Zoom in" at bounding box center [574, 299] width 16 height 16
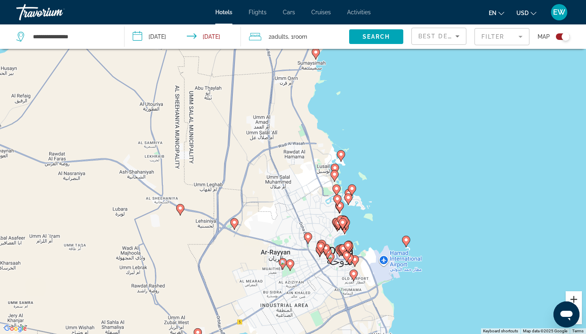
click at [576, 300] on button "Zoom in" at bounding box center [574, 299] width 16 height 16
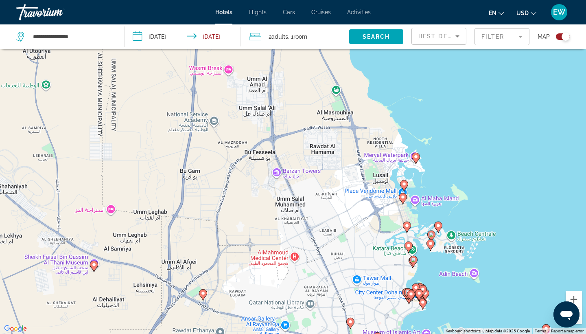
drag, startPoint x: 483, startPoint y: 206, endPoint x: 512, endPoint y: 214, distance: 30.8
click at [512, 214] on div "To activate drag with keyboard, press Alt + Enter. Once in keyboard drag state,…" at bounding box center [293, 167] width 586 height 334
click at [572, 296] on button "Zoom in" at bounding box center [574, 299] width 16 height 16
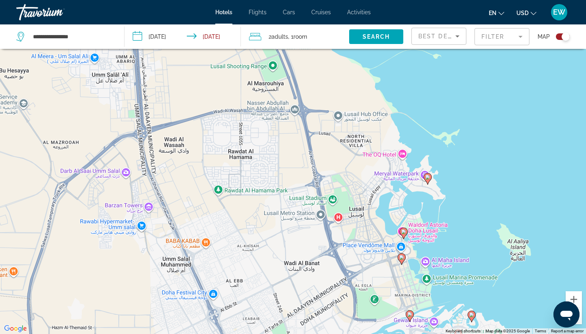
drag, startPoint x: 557, startPoint y: 177, endPoint x: 431, endPoint y: 207, distance: 128.9
click at [431, 207] on div "To activate drag with keyboard, press Alt + Enter. Once in keyboard drag state,…" at bounding box center [293, 167] width 586 height 334
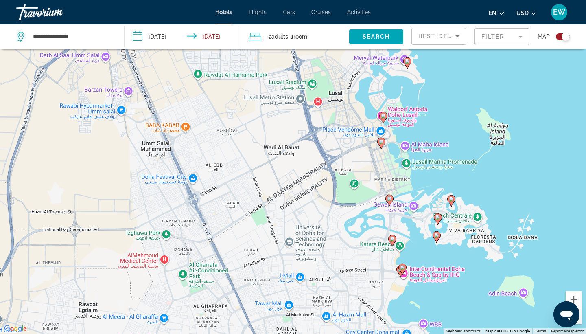
drag, startPoint x: 473, startPoint y: 222, endPoint x: 465, endPoint y: 111, distance: 110.9
click at [465, 111] on div "To activate drag with keyboard, press Alt + Enter. Once in keyboard drag state,…" at bounding box center [293, 167] width 586 height 334
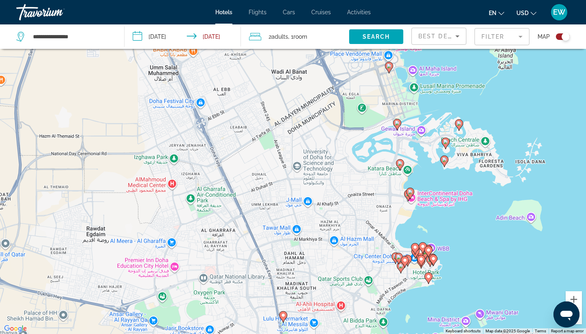
drag, startPoint x: 487, startPoint y: 188, endPoint x: 496, endPoint y: 111, distance: 76.6
click at [496, 111] on div "To activate drag with keyboard, press Alt + Enter. Once in keyboard drag state,…" at bounding box center [293, 167] width 586 height 334
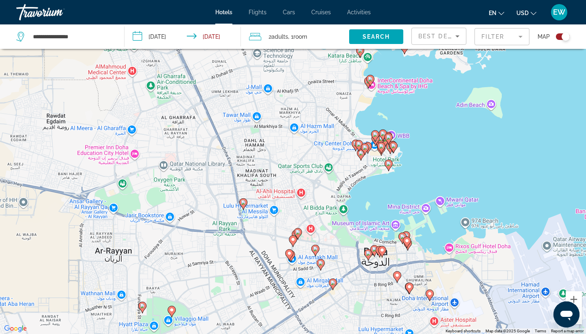
drag, startPoint x: 458, startPoint y: 256, endPoint x: 418, endPoint y: 142, distance: 120.7
click at [418, 142] on div "To activate drag with keyboard, press Alt + Enter. Once in keyboard drag state,…" at bounding box center [293, 167] width 586 height 334
click at [574, 297] on button "Zoom in" at bounding box center [574, 299] width 16 height 16
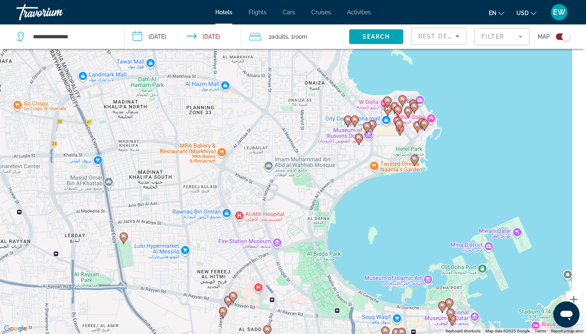
drag, startPoint x: 498, startPoint y: 227, endPoint x: 374, endPoint y: 213, distance: 125.0
click at [374, 213] on div "To activate drag with keyboard, press Alt + Enter. Once in keyboard drag state,…" at bounding box center [293, 167] width 586 height 334
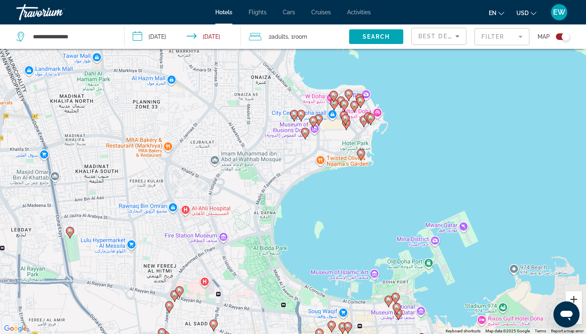
click at [574, 298] on button "Zoom in" at bounding box center [574, 299] width 16 height 16
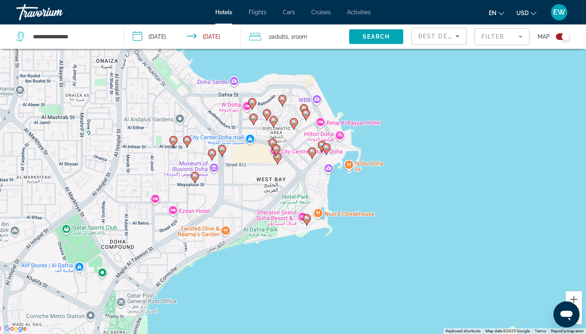
drag, startPoint x: 489, startPoint y: 207, endPoint x: 366, endPoint y: 278, distance: 142.2
click at [366, 278] on div "To activate drag with keyboard, press Alt + Enter. Once in keyboard drag state,…" at bounding box center [293, 167] width 586 height 334
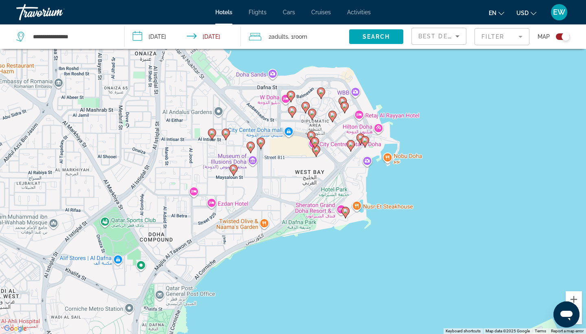
drag, startPoint x: 454, startPoint y: 281, endPoint x: 497, endPoint y: 272, distance: 43.2
click at [497, 272] on div "To activate drag with keyboard, press Alt + Enter. Once in keyboard drag state,…" at bounding box center [293, 167] width 586 height 334
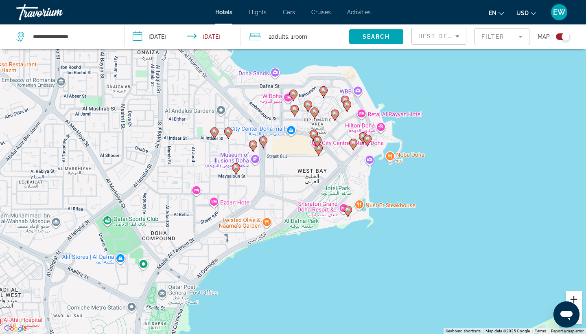
click at [572, 295] on button "Zoom in" at bounding box center [574, 299] width 16 height 16
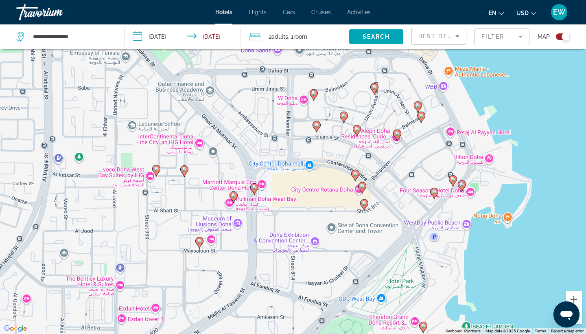
drag, startPoint x: 510, startPoint y: 200, endPoint x: 531, endPoint y: 267, distance: 69.8
click at [531, 267] on div "To activate drag with keyboard, press Alt + Enter. Once in keyboard drag state,…" at bounding box center [293, 167] width 586 height 334
click at [253, 187] on image "Main content" at bounding box center [254, 187] width 5 height 5
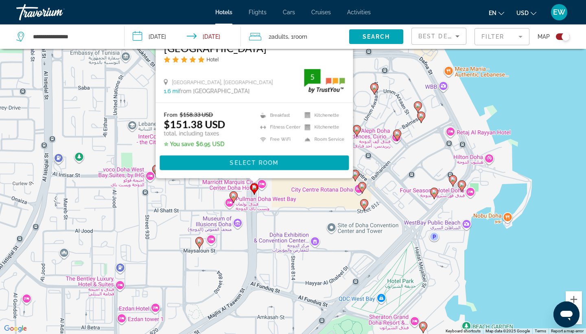
scroll to position [0, 0]
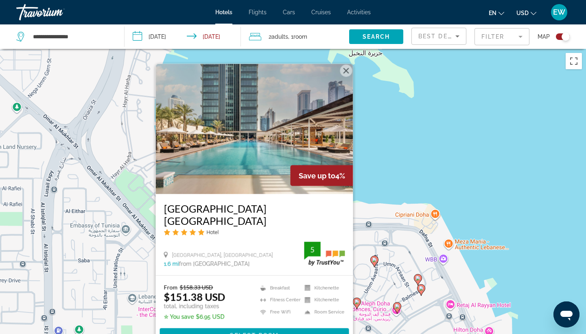
click at [344, 71] on button "Close" at bounding box center [346, 71] width 12 height 12
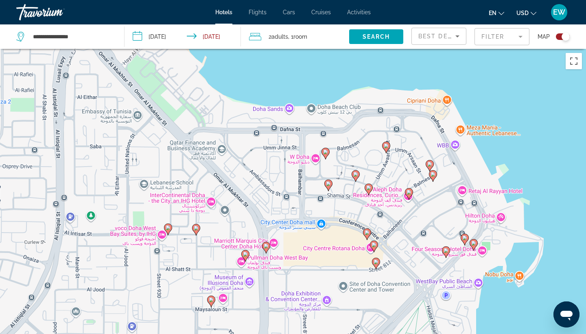
drag, startPoint x: 429, startPoint y: 162, endPoint x: 441, endPoint y: 47, distance: 116.1
click at [441, 49] on div "**********" at bounding box center [293, 240] width 586 height 382
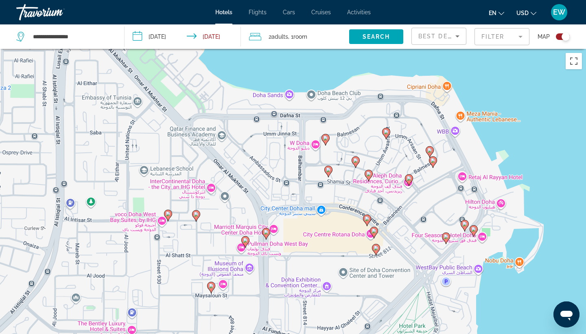
drag, startPoint x: 525, startPoint y: 148, endPoint x: 525, endPoint y: 132, distance: 15.5
click at [525, 132] on div "To activate drag with keyboard, press Alt + Enter. Once in keyboard drag state,…" at bounding box center [293, 216] width 586 height 334
click at [323, 137] on icon "Main content" at bounding box center [324, 139] width 7 height 11
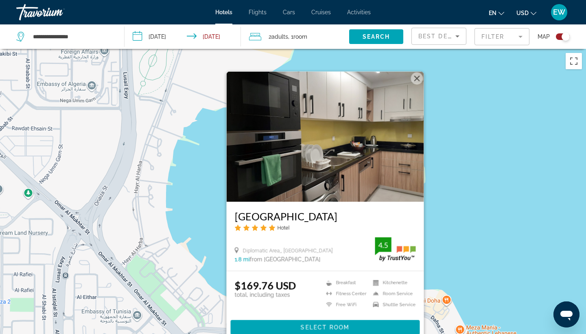
click at [416, 78] on button "Close" at bounding box center [417, 78] width 12 height 12
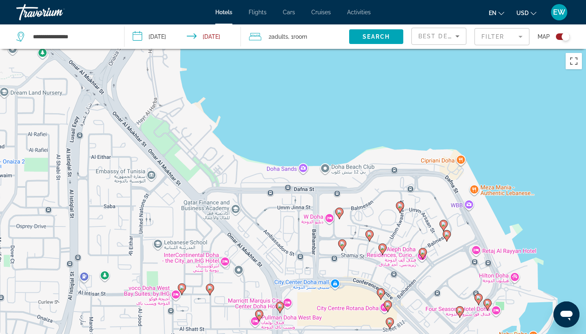
drag, startPoint x: 478, startPoint y: 199, endPoint x: 492, endPoint y: 57, distance: 142.3
click at [492, 58] on div "To activate drag with keyboard, press Alt + Enter. Once in keyboard drag state,…" at bounding box center [293, 216] width 586 height 334
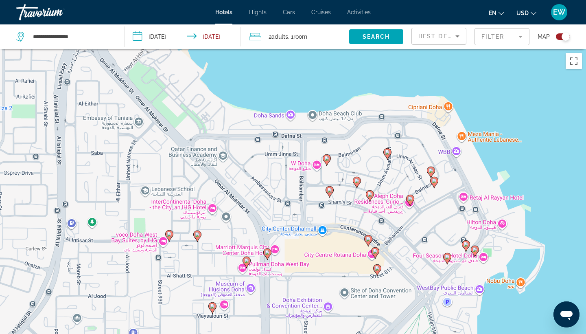
drag, startPoint x: 498, startPoint y: 126, endPoint x: 485, endPoint y: 70, distance: 57.1
click at [485, 70] on div "To activate drag with keyboard, press Alt + Enter. Once in keyboard drag state,…" at bounding box center [293, 216] width 586 height 334
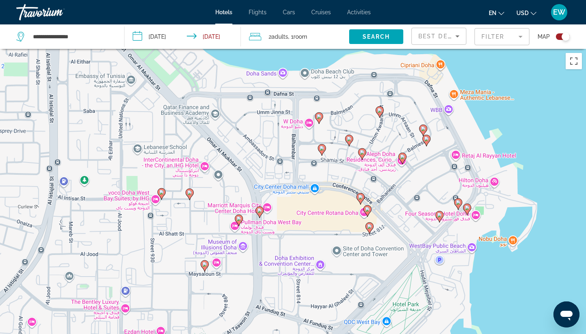
drag, startPoint x: 524, startPoint y: 181, endPoint x: 517, endPoint y: 140, distance: 40.9
click at [517, 140] on div "To activate drag with keyboard, press Alt + Enter. Once in keyboard drag state,…" at bounding box center [293, 216] width 586 height 334
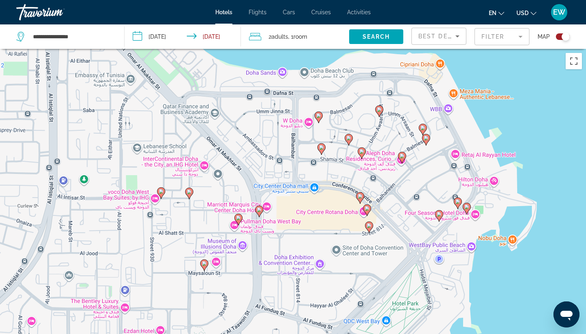
click at [236, 216] on icon "Main content" at bounding box center [238, 219] width 7 height 11
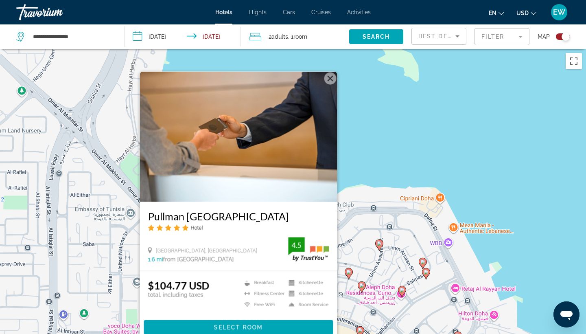
click at [330, 78] on button "Close" at bounding box center [330, 78] width 12 height 12
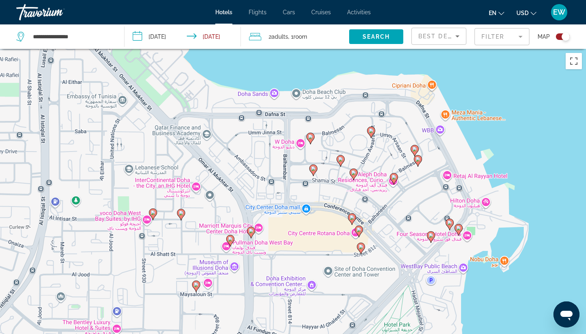
drag, startPoint x: 494, startPoint y: 192, endPoint x: 485, endPoint y: 77, distance: 115.4
click at [485, 78] on div "To activate drag with keyboard, press Alt + Enter. Once in keyboard drag state,…" at bounding box center [293, 216] width 586 height 334
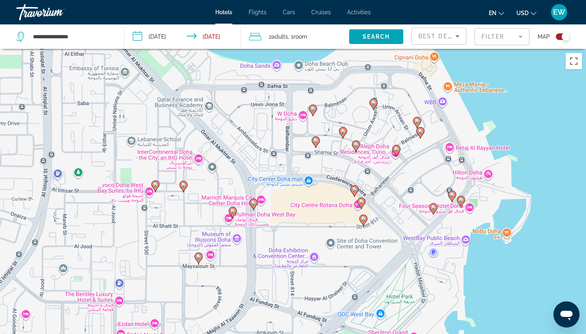
drag, startPoint x: 533, startPoint y: 194, endPoint x: 535, endPoint y: 166, distance: 27.8
click at [535, 166] on div "To activate drag with keyboard, press Alt + Enter. Once in keyboard drag state,…" at bounding box center [293, 216] width 586 height 334
click at [435, 204] on icon "Main content" at bounding box center [433, 208] width 7 height 11
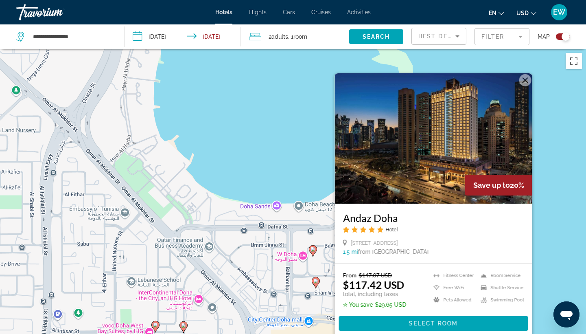
click at [525, 83] on button "Close" at bounding box center [525, 80] width 12 height 12
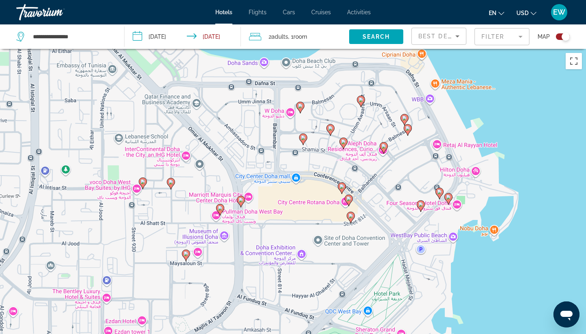
drag, startPoint x: 553, startPoint y: 175, endPoint x: 540, endPoint y: 31, distance: 144.6
click at [540, 49] on div "**********" at bounding box center [293, 240] width 586 height 382
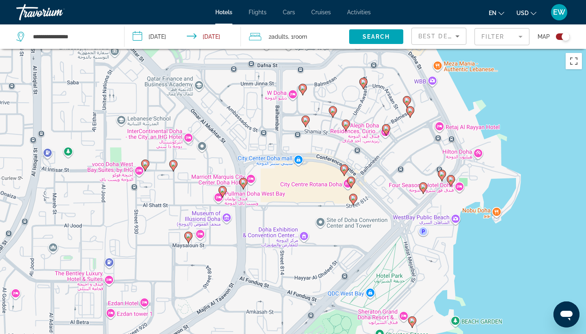
drag, startPoint x: 535, startPoint y: 150, endPoint x: 537, endPoint y: 129, distance: 20.9
click at [537, 129] on div "To activate drag with keyboard, press Alt + Enter. Once in keyboard drag state,…" at bounding box center [293, 216] width 586 height 334
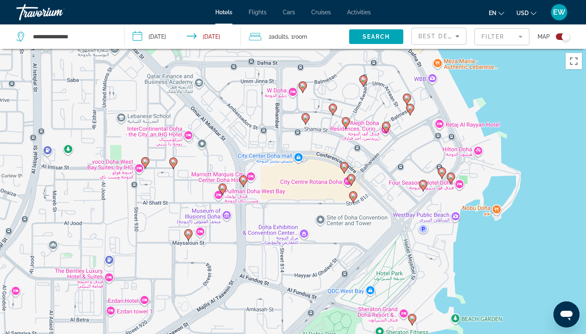
click at [442, 170] on image "Main content" at bounding box center [441, 171] width 5 height 5
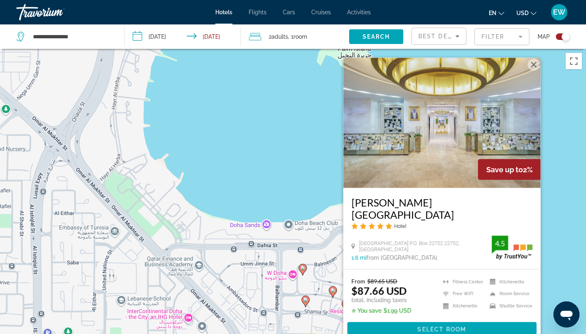
click at [533, 71] on button "Close" at bounding box center [534, 65] width 12 height 12
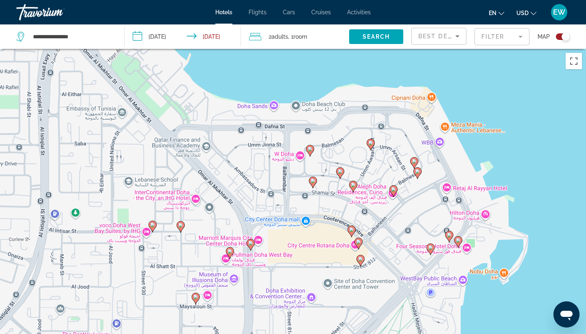
drag, startPoint x: 517, startPoint y: 173, endPoint x: 524, endPoint y: 53, distance: 120.2
click at [524, 53] on div "To activate drag with keyboard, press Alt + Enter. Once in keyboard drag state,…" at bounding box center [293, 216] width 586 height 334
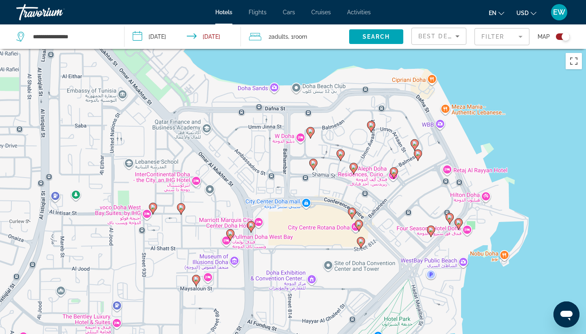
drag, startPoint x: 521, startPoint y: 182, endPoint x: 520, endPoint y: 149, distance: 33.4
click at [520, 149] on div "To activate drag with keyboard, press Alt + Enter. Once in keyboard drag state,…" at bounding box center [293, 216] width 586 height 334
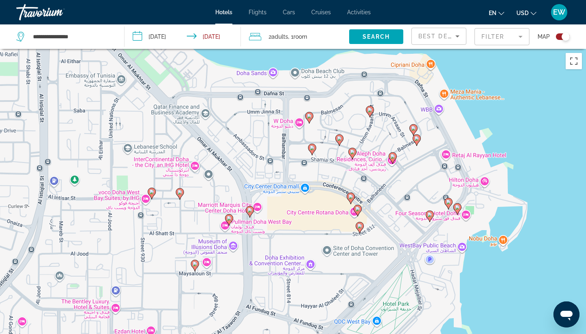
click at [458, 205] on image "Main content" at bounding box center [457, 207] width 5 height 5
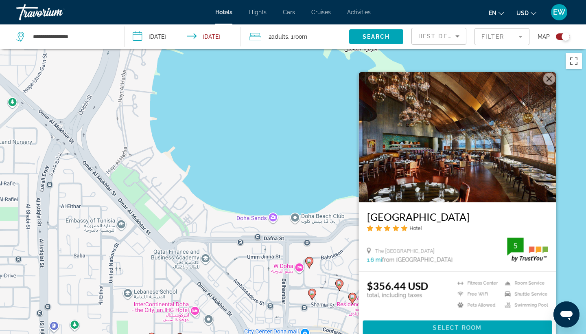
click at [548, 80] on button "Close" at bounding box center [549, 79] width 12 height 12
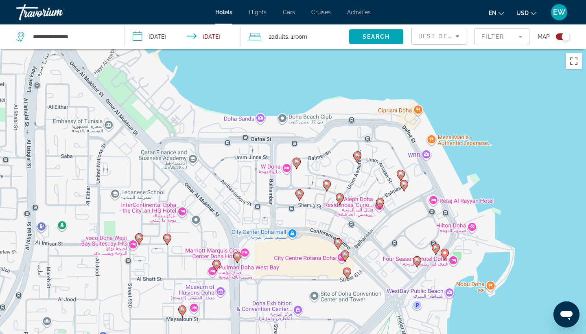
drag, startPoint x: 538, startPoint y: 199, endPoint x: 526, endPoint y: 98, distance: 100.9
click at [526, 98] on div "To activate drag with keyboard, press Alt + Enter. Once in keyboard drag state,…" at bounding box center [293, 216] width 586 height 334
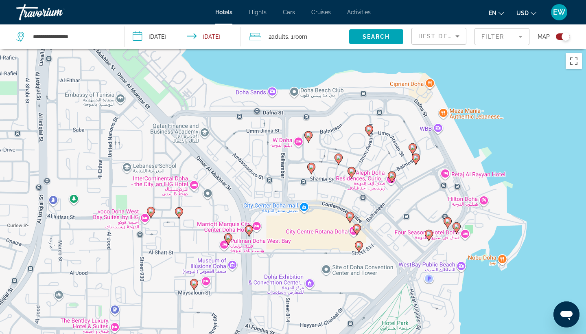
drag, startPoint x: 535, startPoint y: 226, endPoint x: 548, endPoint y: 199, distance: 30.2
click at [548, 199] on div "To activate drag with keyboard, press Alt + Enter. Once in keyboard drag state,…" at bounding box center [293, 216] width 586 height 334
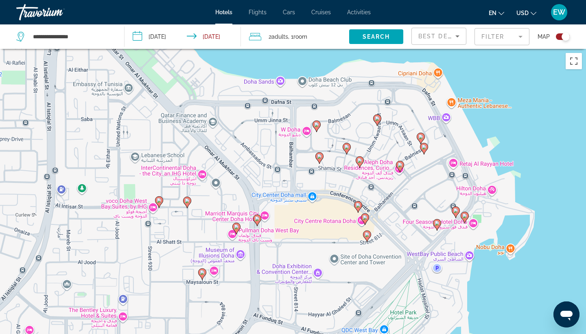
drag, startPoint x: 537, startPoint y: 209, endPoint x: 545, endPoint y: 198, distance: 14.2
click at [545, 198] on div "To activate drag with keyboard, press Alt + Enter. Once in keyboard drag state,…" at bounding box center [293, 216] width 586 height 334
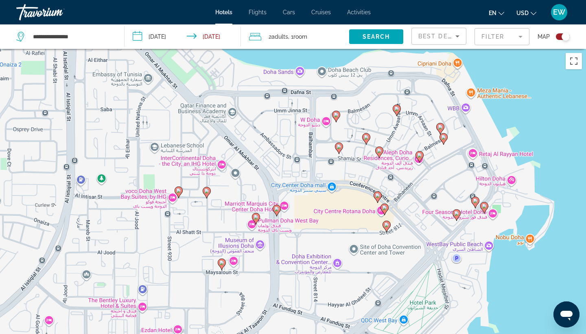
drag, startPoint x: 491, startPoint y: 298, endPoint x: 511, endPoint y: 288, distance: 22.6
click at [511, 288] on div "To activate drag with keyboard, press Alt + Enter. Once in keyboard drag state,…" at bounding box center [293, 216] width 586 height 334
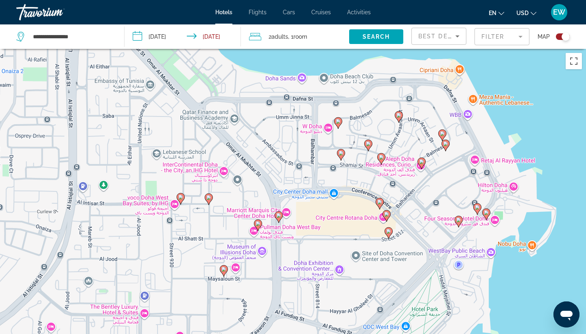
drag, startPoint x: 514, startPoint y: 283, endPoint x: 516, endPoint y: 288, distance: 5.7
click at [516, 288] on div "To activate drag with keyboard, press Alt + Enter. Once in keyboard drag state,…" at bounding box center [293, 216] width 586 height 334
click at [456, 218] on icon "Main content" at bounding box center [458, 221] width 7 height 11
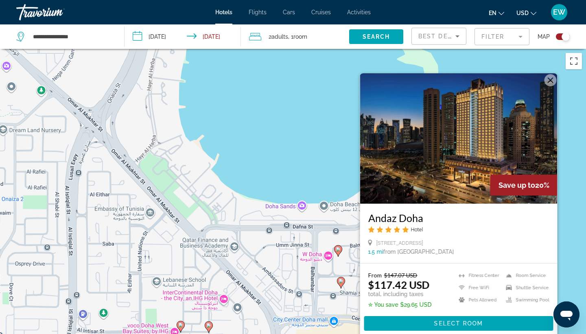
click at [462, 161] on img "Main content" at bounding box center [458, 138] width 197 height 130
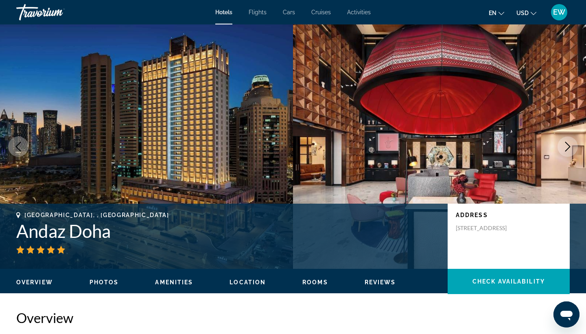
click at [568, 146] on icon "Next image" at bounding box center [568, 147] width 10 height 10
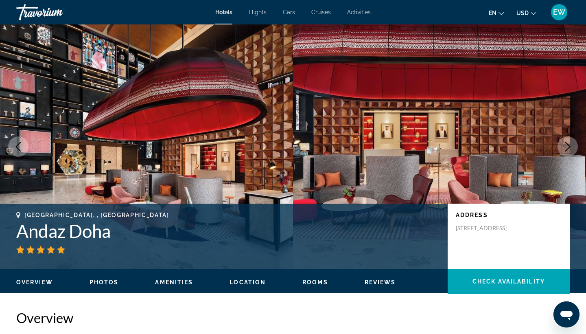
click at [568, 146] on icon "Next image" at bounding box center [568, 147] width 10 height 10
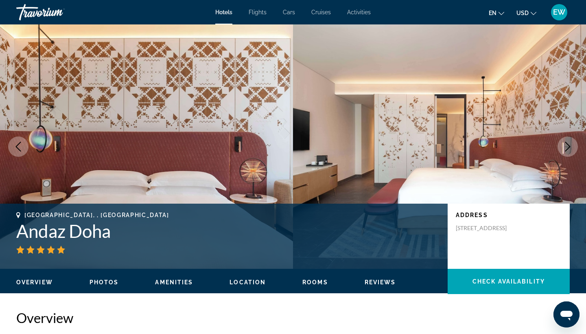
click at [568, 146] on icon "Next image" at bounding box center [568, 147] width 10 height 10
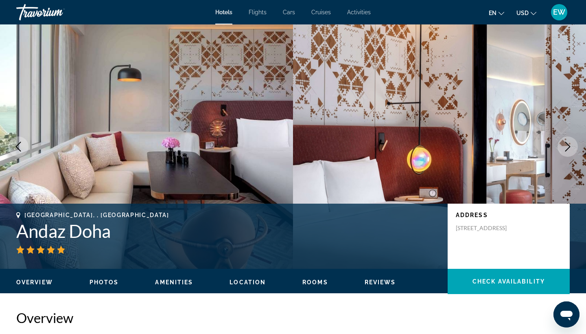
click at [568, 146] on icon "Next image" at bounding box center [568, 147] width 10 height 10
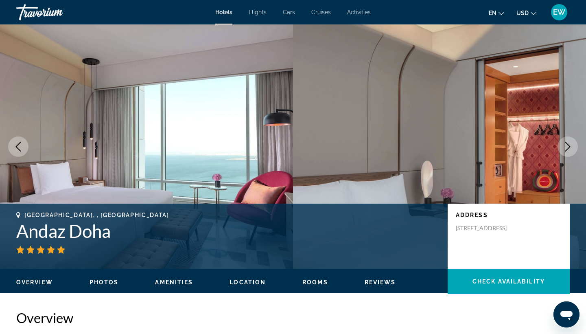
click at [568, 146] on icon "Next image" at bounding box center [568, 147] width 10 height 10
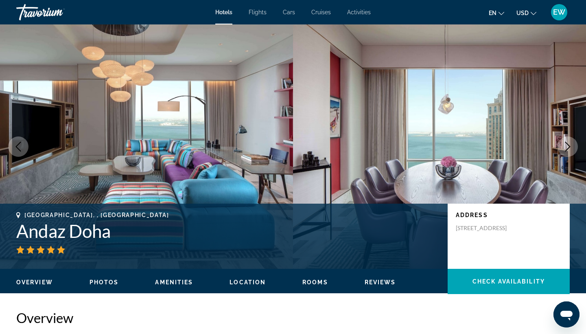
click at [568, 146] on icon "Next image" at bounding box center [568, 147] width 10 height 10
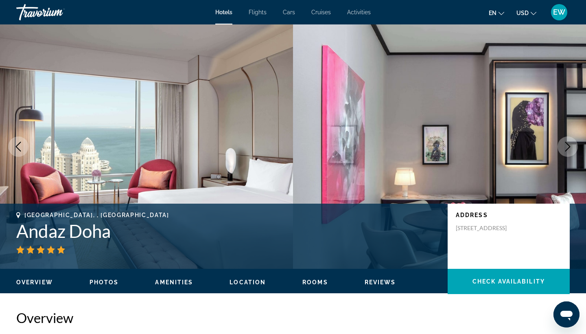
click at [568, 146] on icon "Next image" at bounding box center [568, 147] width 10 height 10
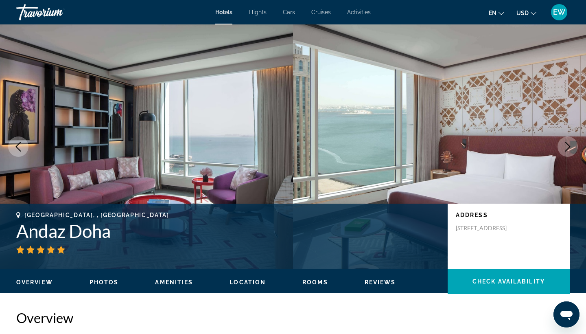
click at [568, 146] on icon "Next image" at bounding box center [568, 147] width 10 height 10
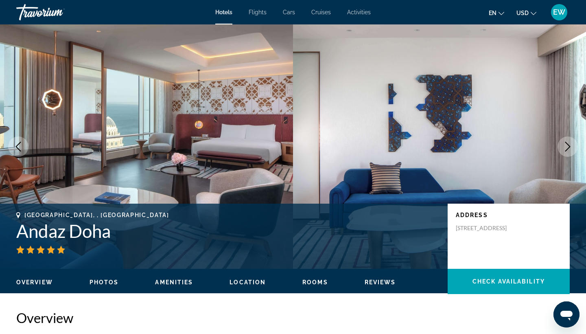
click at [568, 146] on icon "Next image" at bounding box center [568, 147] width 10 height 10
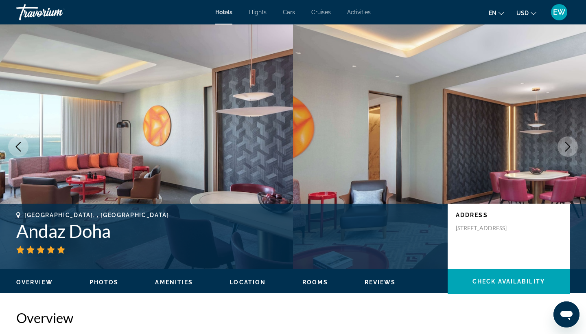
click at [568, 146] on icon "Next image" at bounding box center [568, 147] width 10 height 10
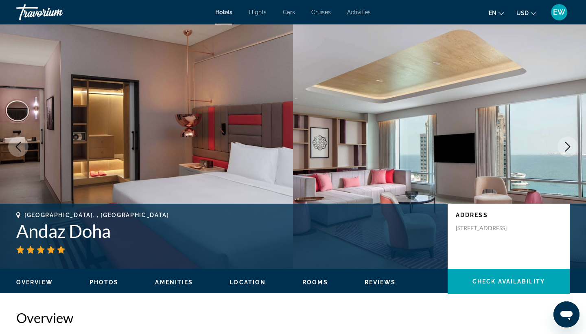
click at [568, 146] on icon "Next image" at bounding box center [568, 147] width 10 height 10
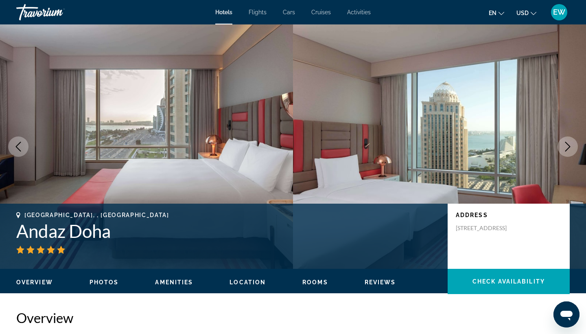
click at [180, 284] on span "Amenities" at bounding box center [174, 282] width 38 height 7
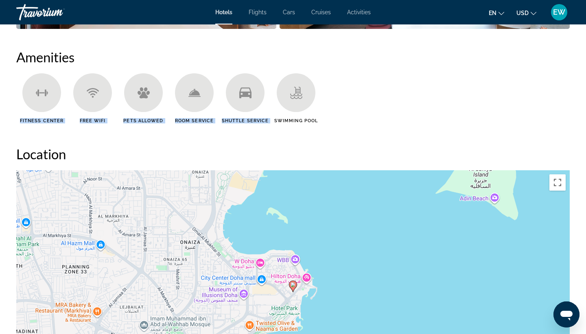
drag, startPoint x: 584, startPoint y: 85, endPoint x: 583, endPoint y: 73, distance: 12.6
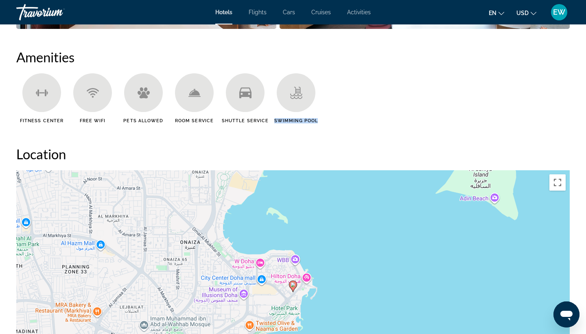
drag, startPoint x: 584, startPoint y: 83, endPoint x: 579, endPoint y: 119, distance: 36.1
click at [480, 87] on ul "Fitness Center Free WiFi Pets Allowed Room Service Shuttle Service Swimming Pool" at bounding box center [292, 101] width 553 height 56
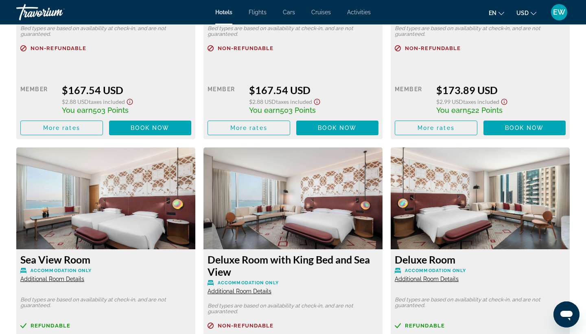
scroll to position [1543, 0]
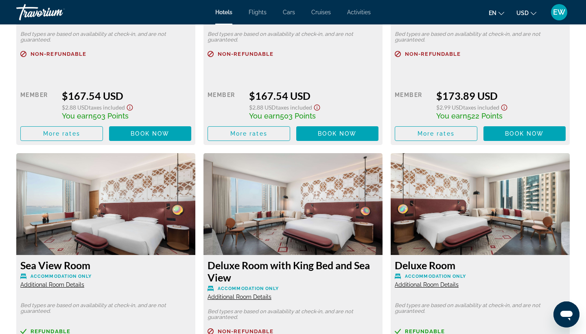
click at [292, 191] on img "Main content" at bounding box center [292, 204] width 179 height 102
click at [280, 231] on img "Main content" at bounding box center [292, 204] width 179 height 102
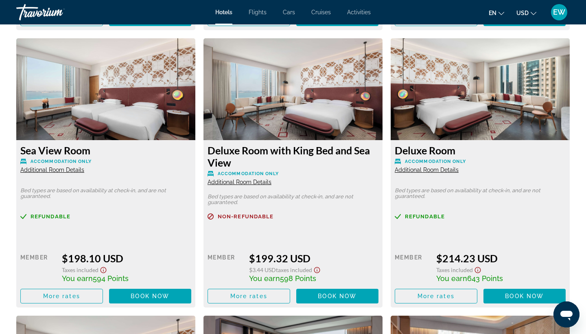
scroll to position [1661, 0]
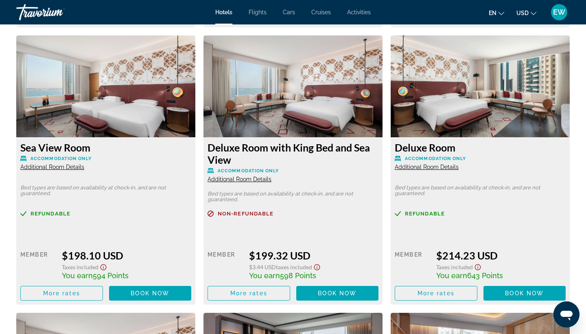
click at [244, 182] on span "Additional Room Details" at bounding box center [239, 179] width 64 height 7
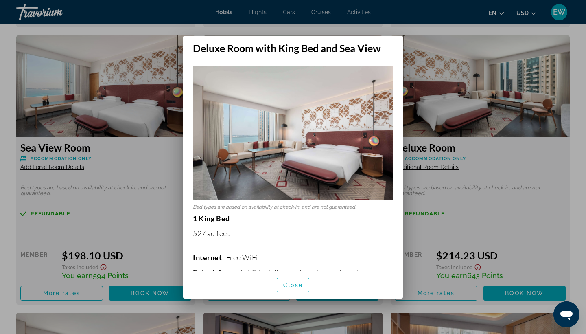
click at [314, 144] on img at bounding box center [293, 132] width 200 height 133
drag, startPoint x: 400, startPoint y: 155, endPoint x: 400, endPoint y: 198, distance: 43.1
click at [400, 197] on div "Bed types are based on availability at check-in, and are not guaranteed. 1 King…" at bounding box center [293, 162] width 220 height 217
drag, startPoint x: 400, startPoint y: 166, endPoint x: 400, endPoint y: 149, distance: 17.5
click at [400, 148] on div "Bed types are based on availability at check-in, and are not guaranteed. 1 King…" at bounding box center [293, 162] width 220 height 217
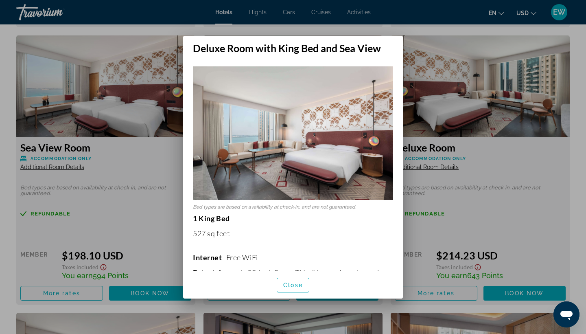
click at [328, 175] on img at bounding box center [293, 132] width 200 height 133
click at [293, 284] on span "Close" at bounding box center [293, 285] width 20 height 7
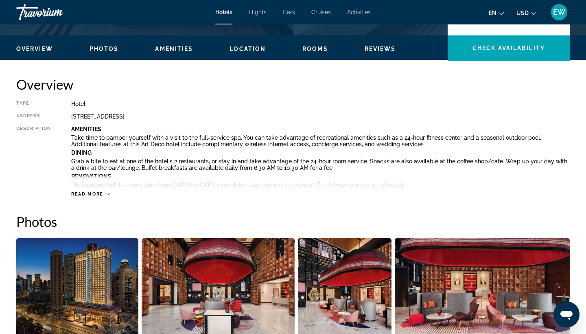
scroll to position [176, 0]
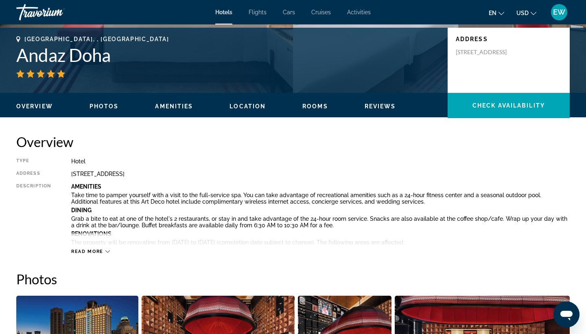
click at [100, 249] on span "Read more" at bounding box center [87, 251] width 32 height 5
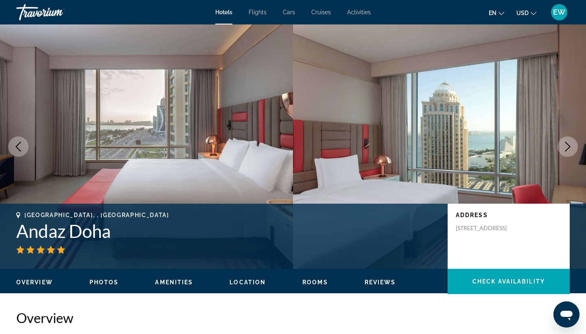
scroll to position [0, 0]
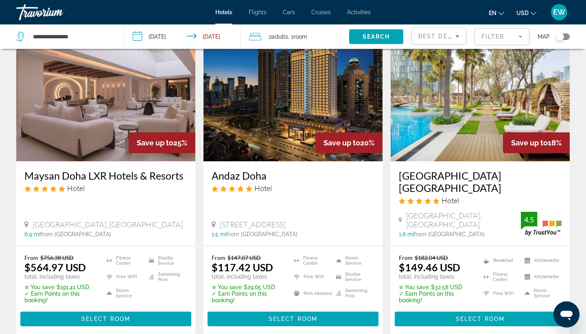
scroll to position [374, 0]
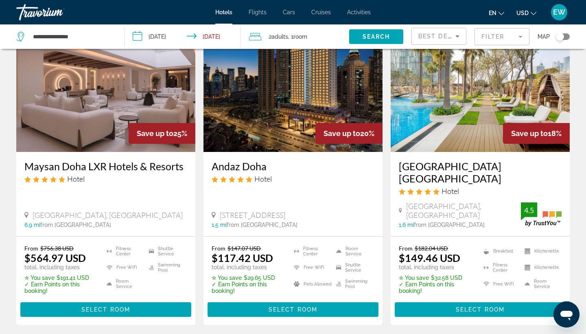
click at [445, 127] on img "Main content" at bounding box center [480, 87] width 179 height 130
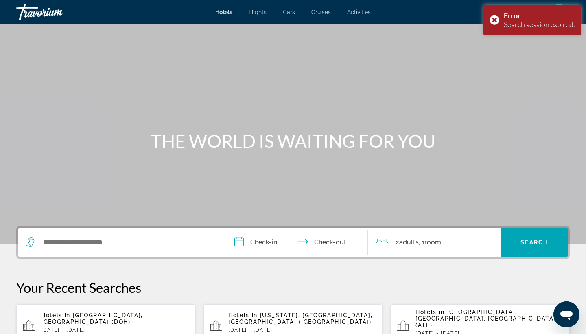
click at [101, 317] on span "[GEOGRAPHIC_DATA], [GEOGRAPHIC_DATA] (DOH)" at bounding box center [92, 318] width 102 height 13
